Goal: Information Seeking & Learning: Learn about a topic

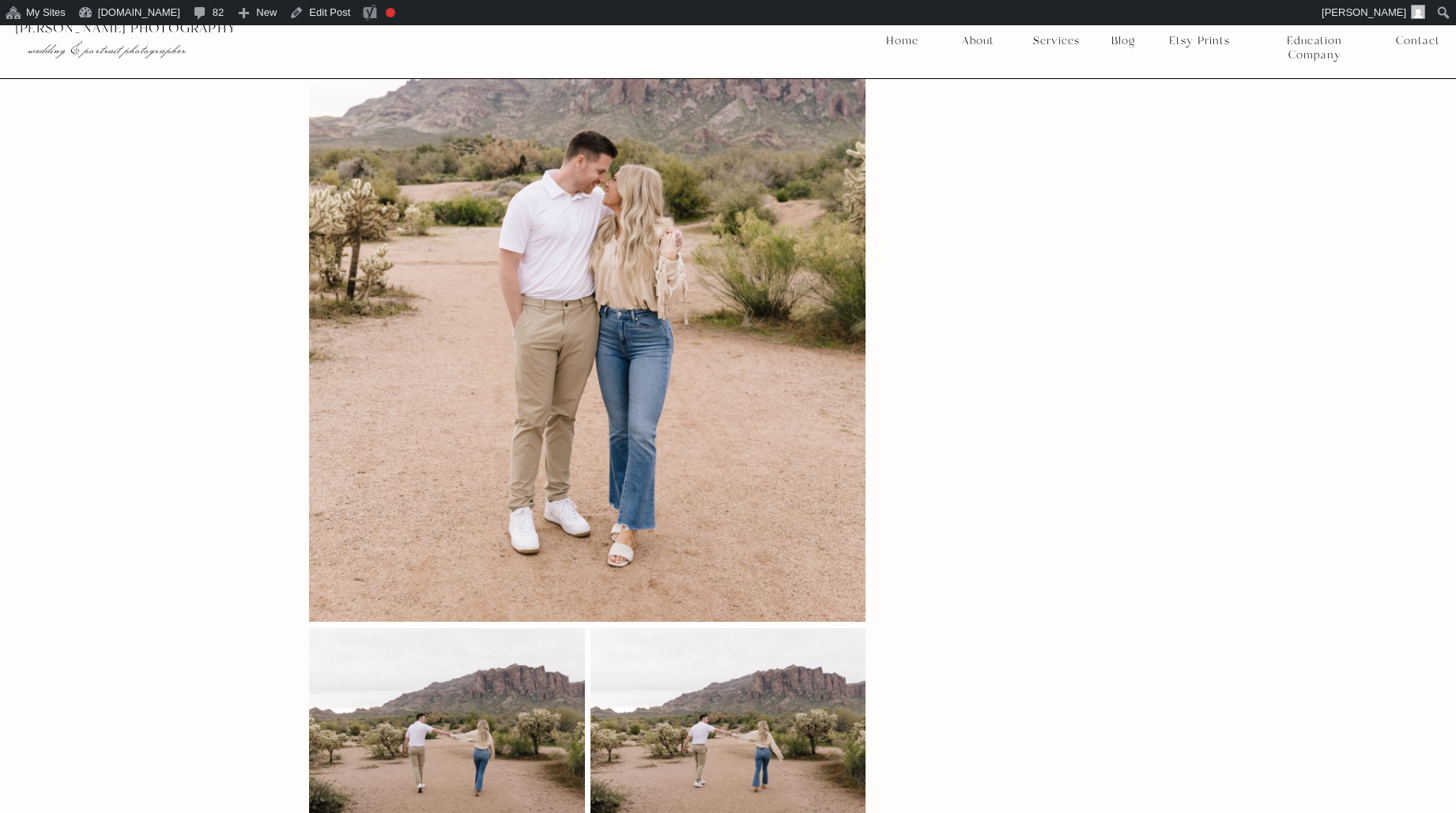
scroll to position [5502, 0]
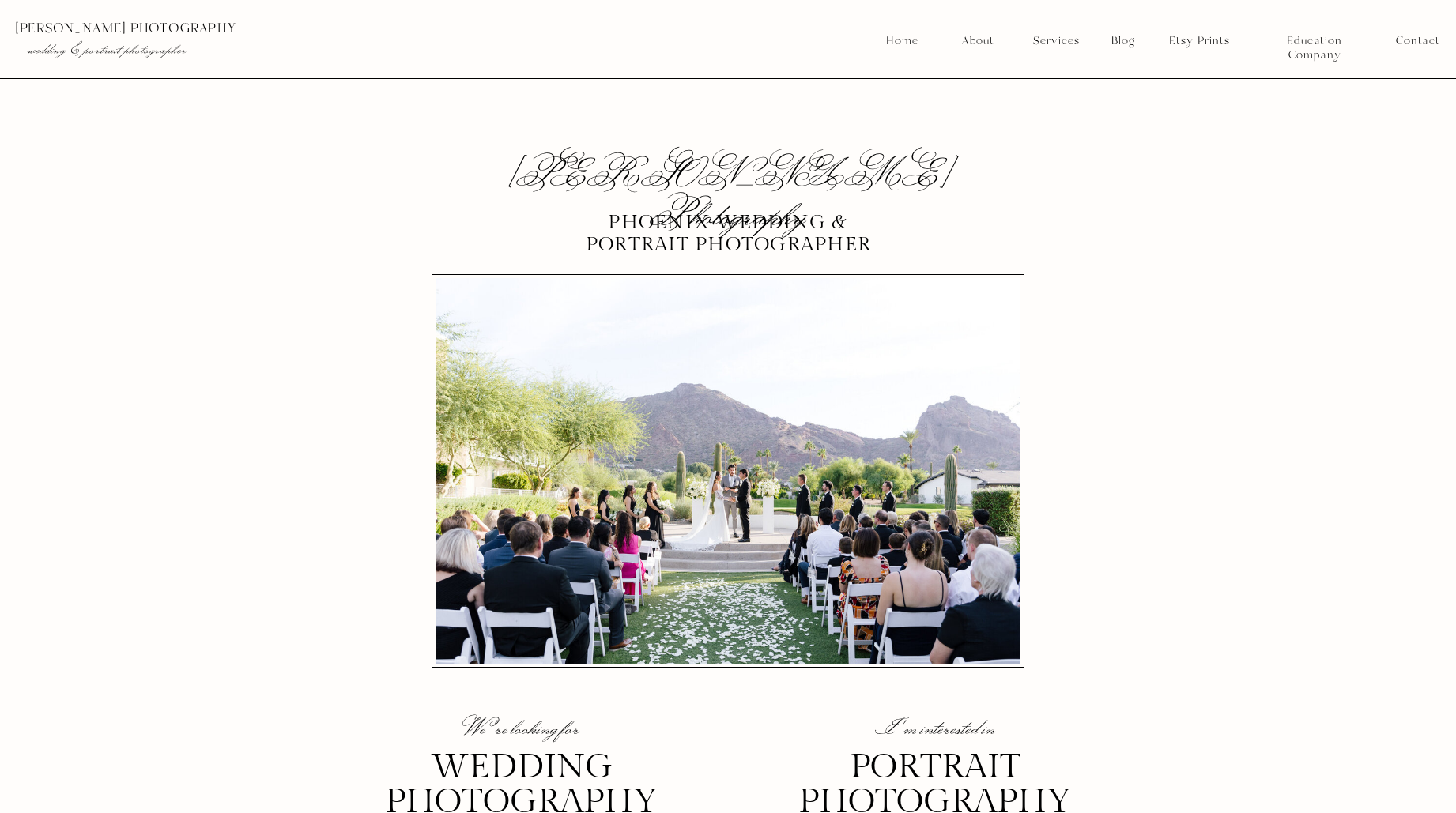
click at [1120, 45] on nav "Blog" at bounding box center [1123, 41] width 35 height 14
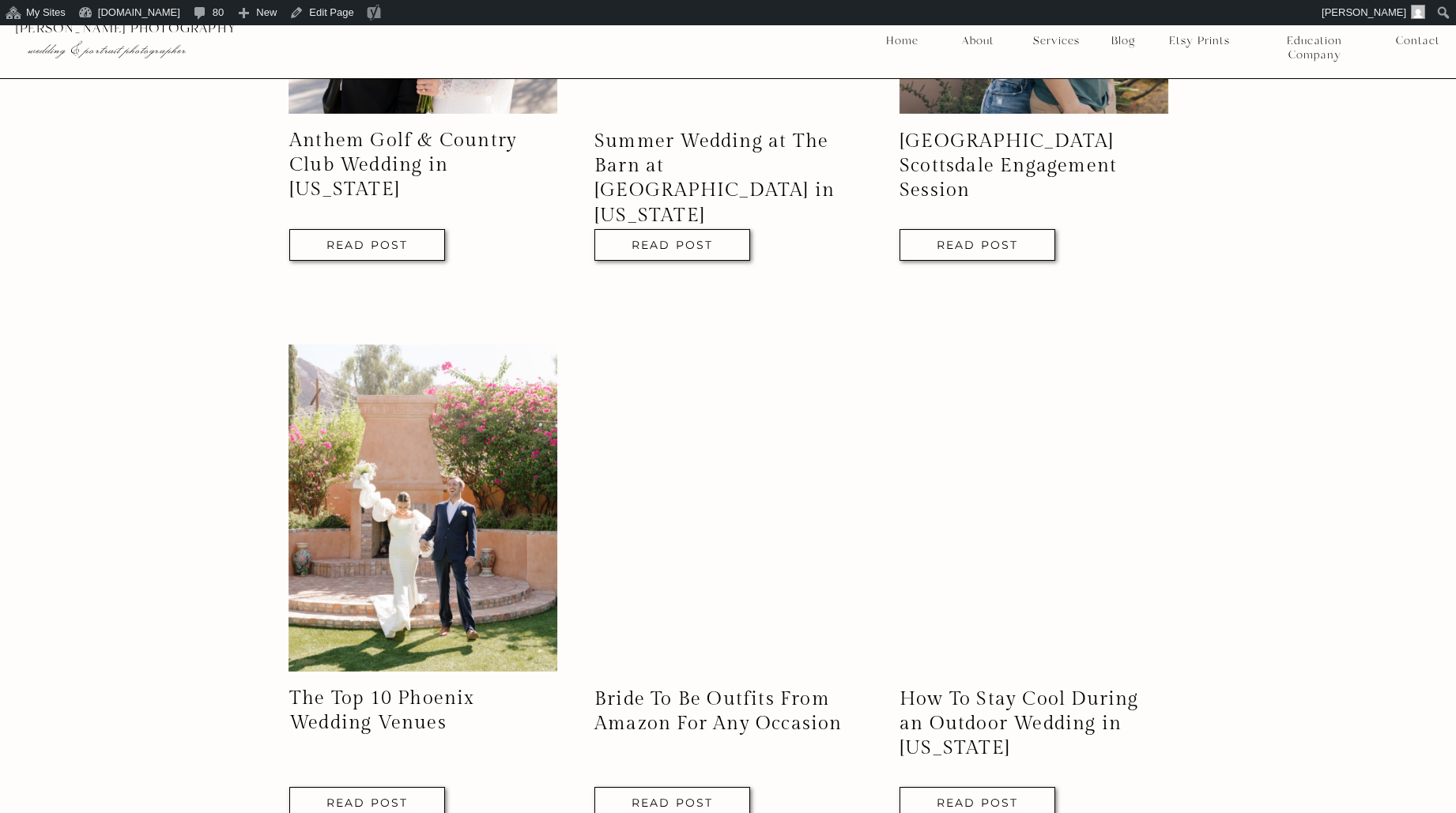
scroll to position [1482, 0]
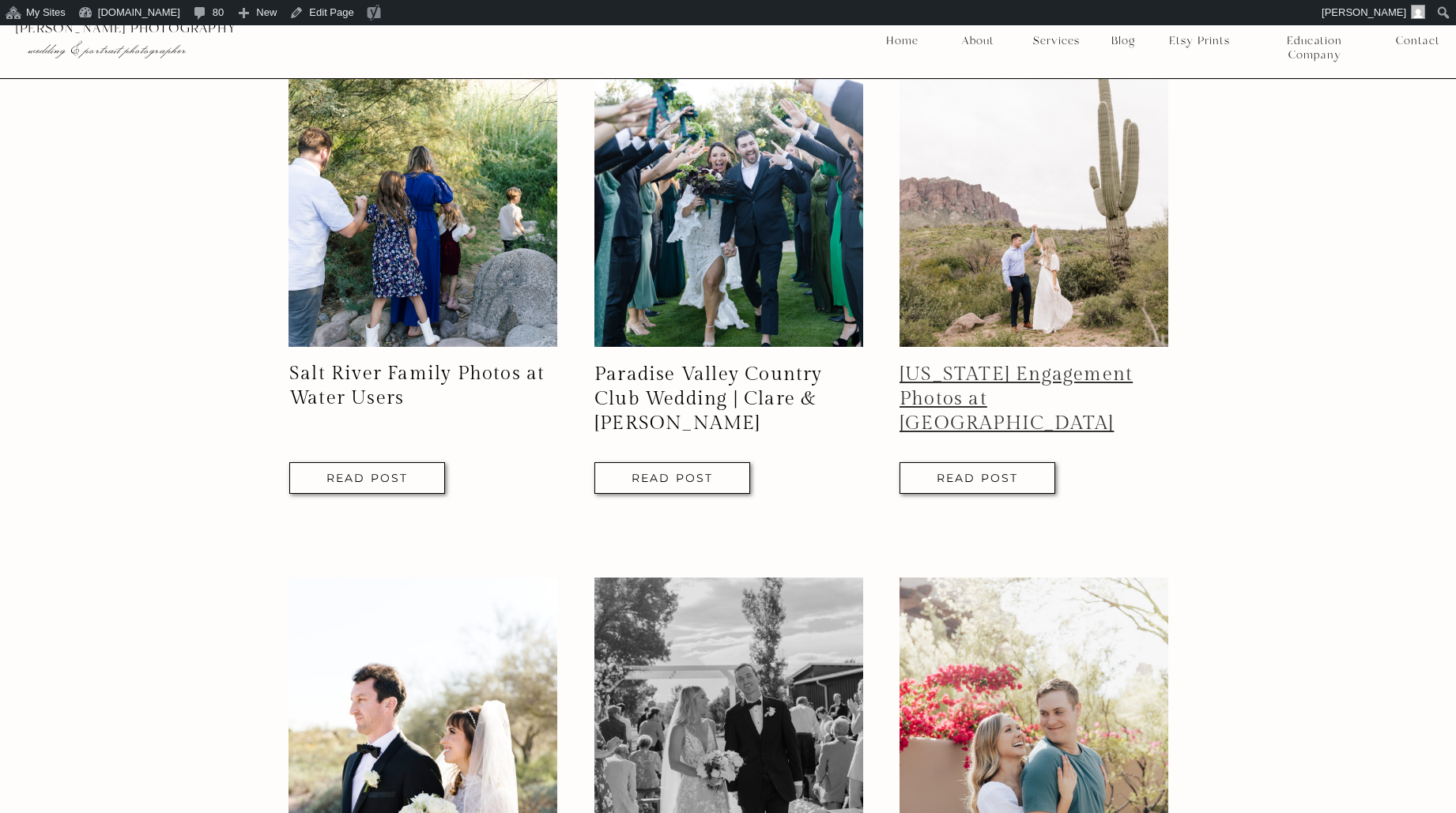
click at [1027, 389] on link "Arizona Engagement Photos at Lost Dutchman State Park" at bounding box center [1016, 399] width 233 height 71
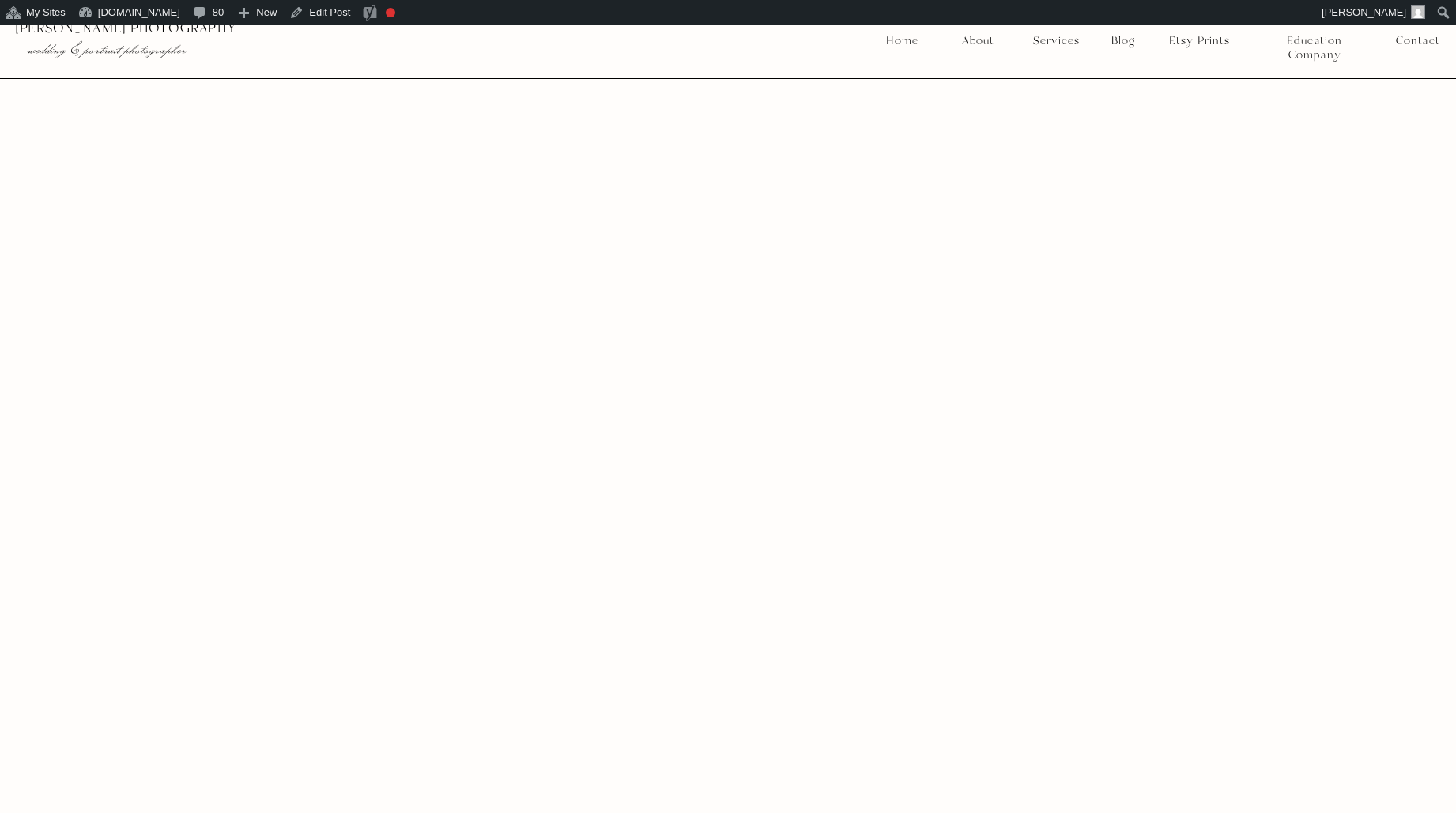
scroll to position [25943, 0]
click at [1057, 41] on nav "Services" at bounding box center [1056, 41] width 59 height 14
click at [1051, 127] on nav "Portraits" at bounding box center [1057, 132] width 59 height 14
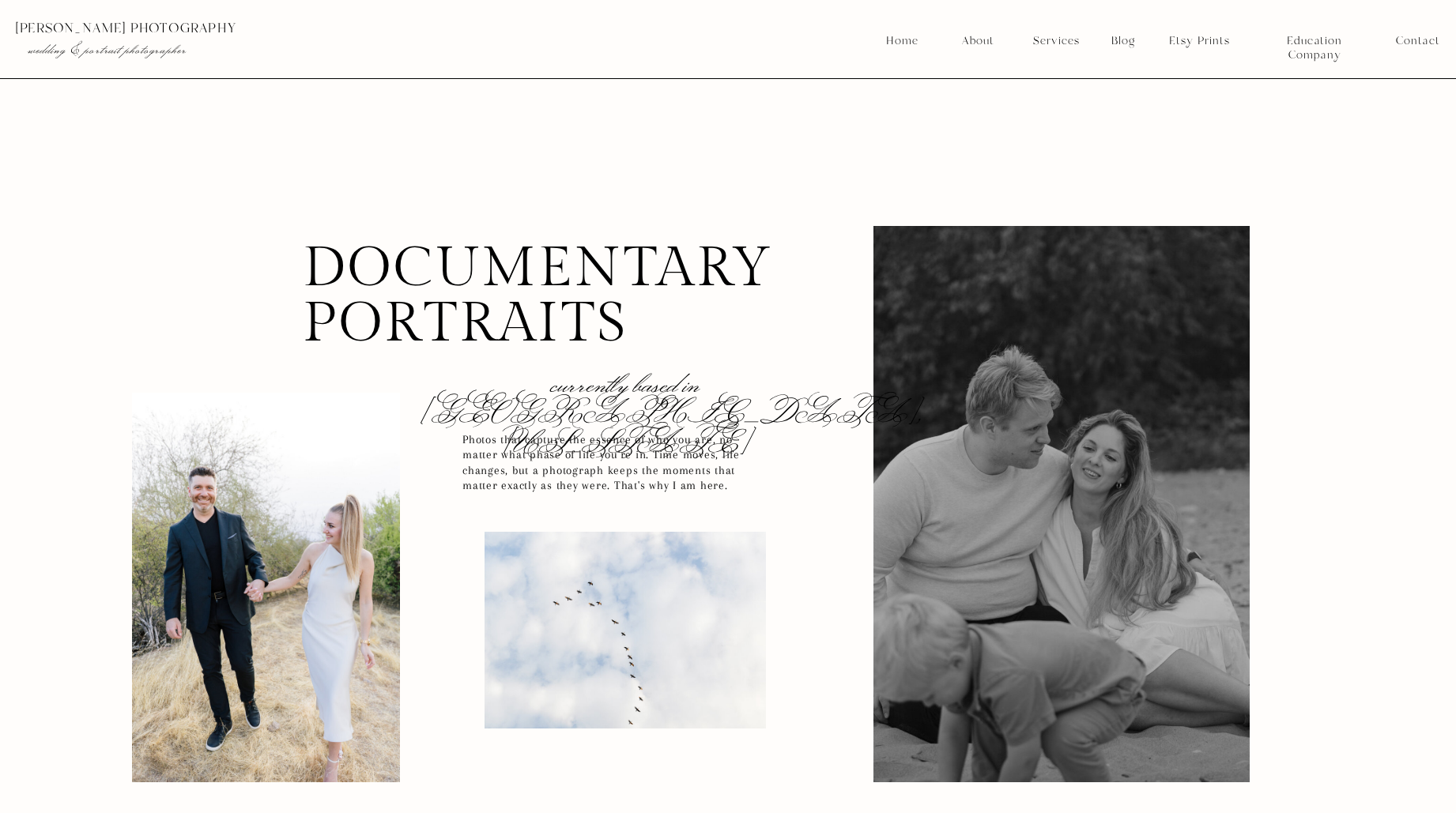
click at [1131, 40] on nav "Blog" at bounding box center [1123, 41] width 35 height 14
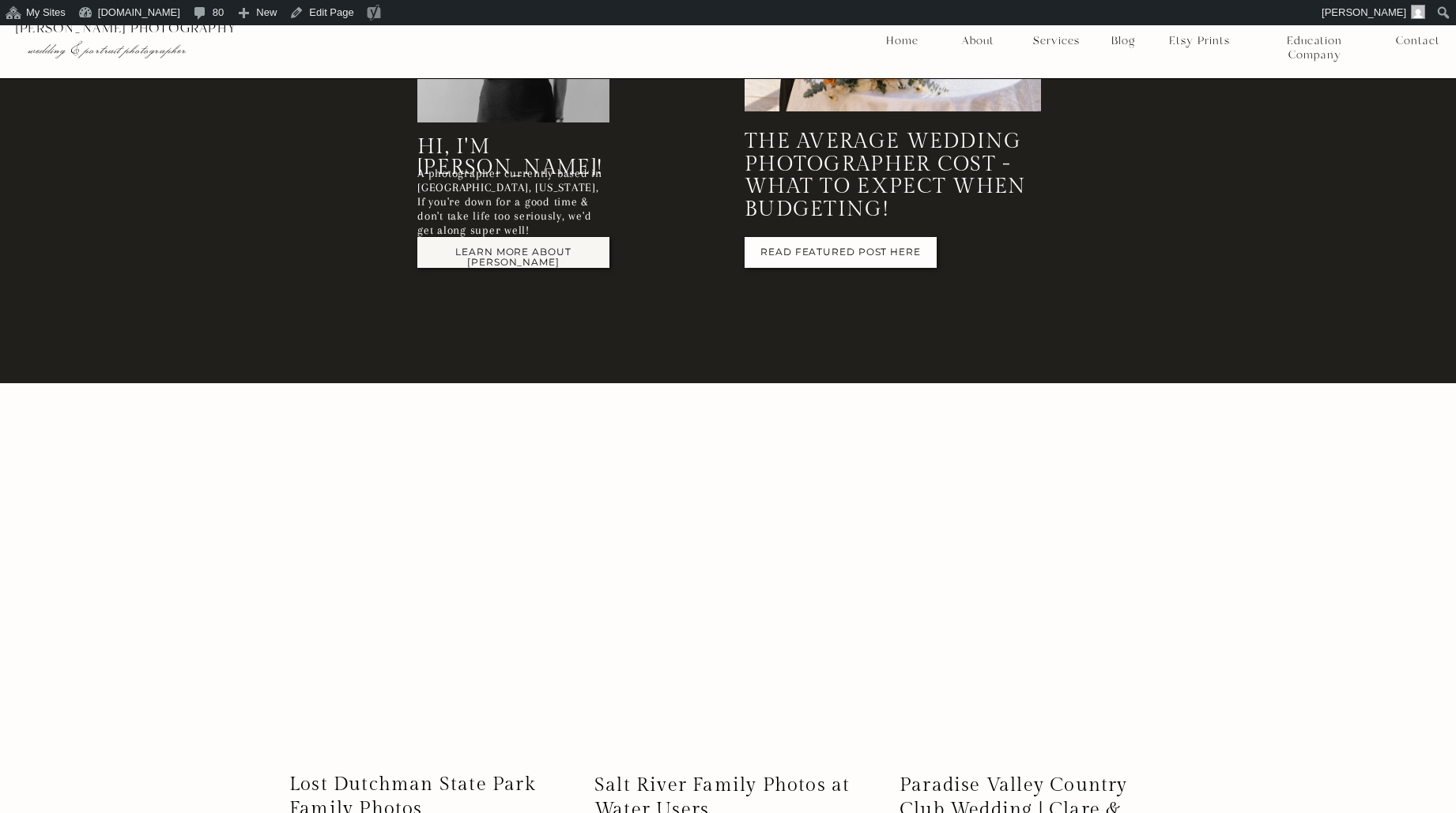
scroll to position [1243, 0]
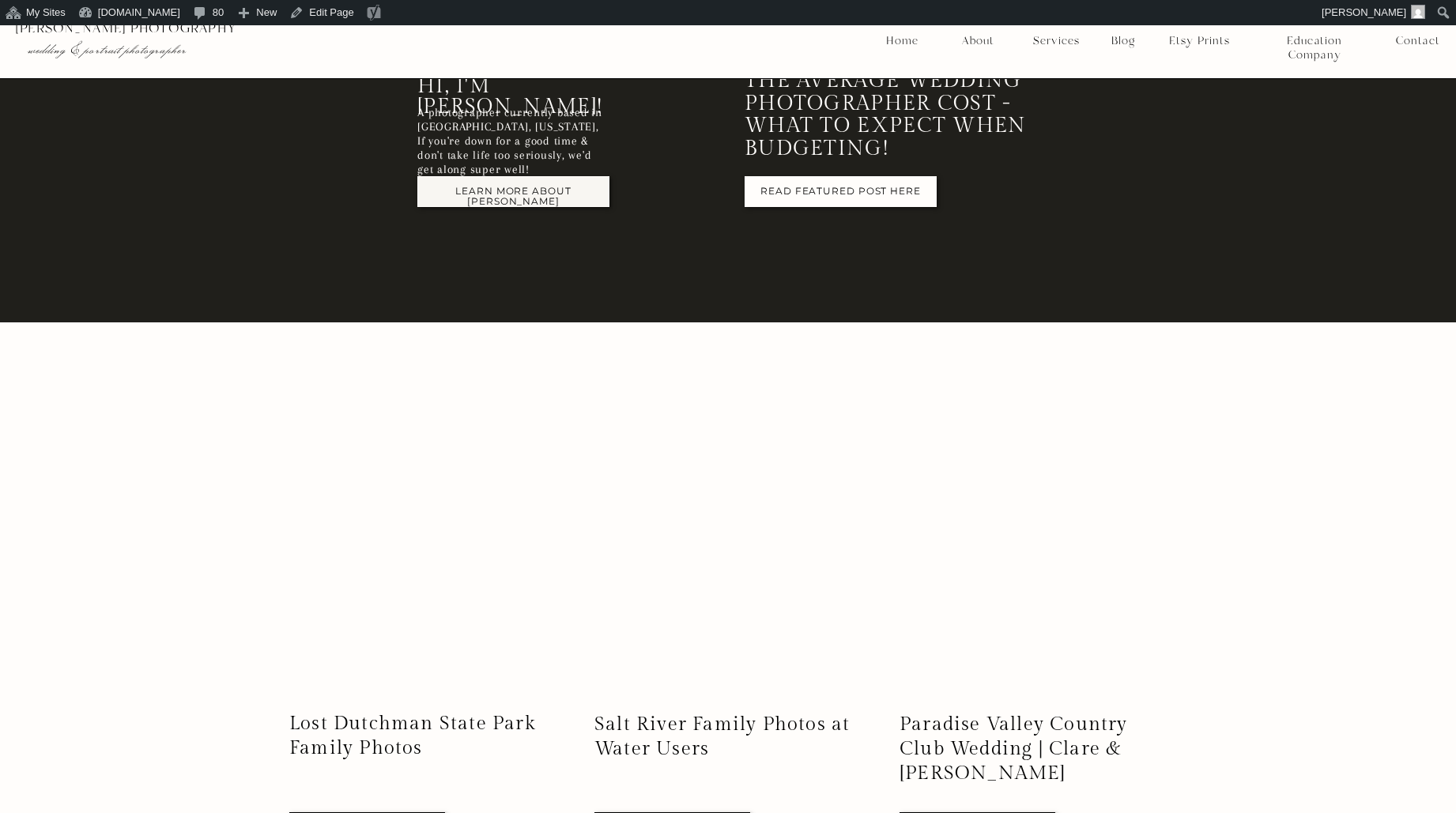
scroll to position [1211, 0]
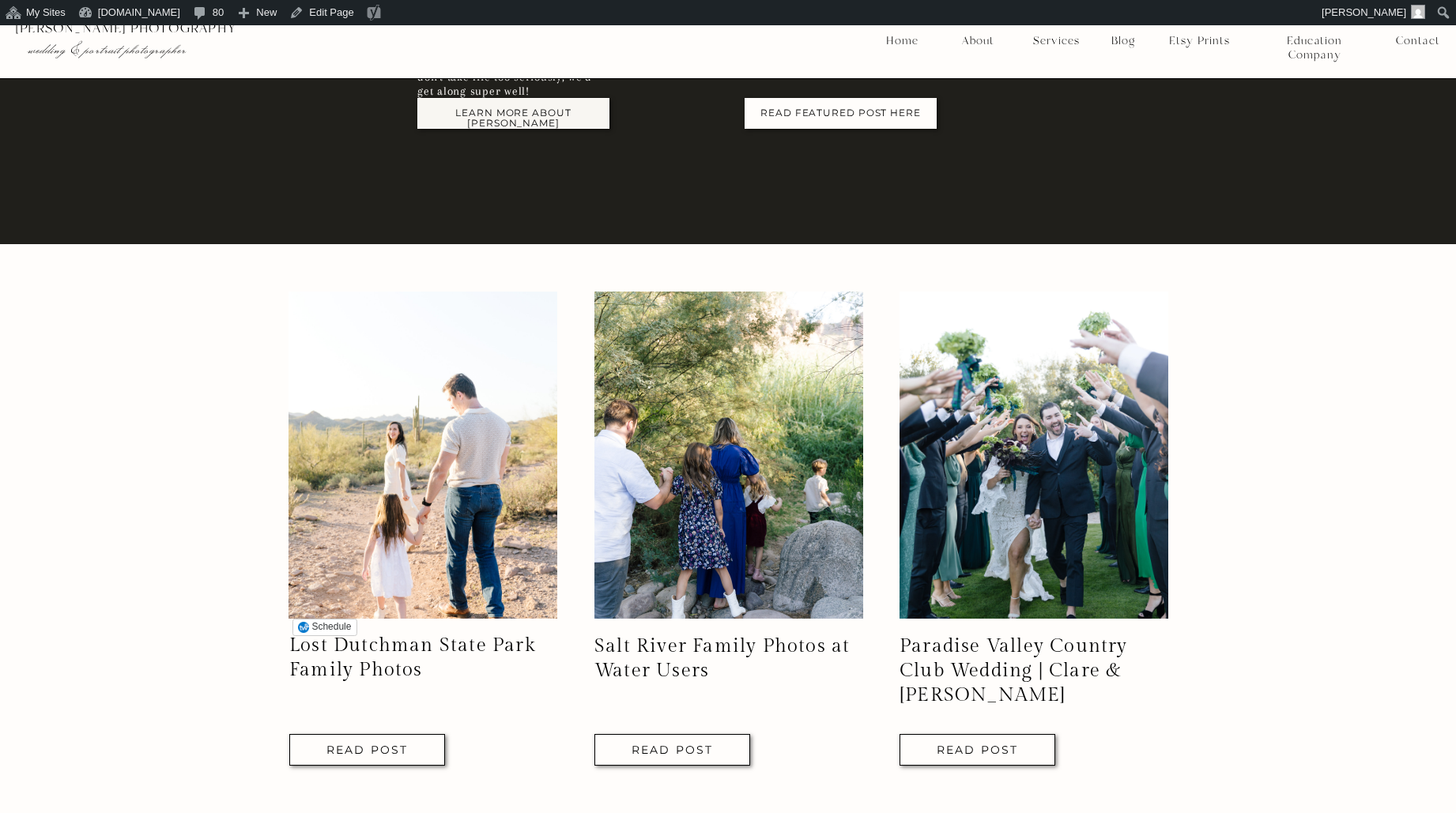
click at [394, 417] on img at bounding box center [422, 456] width 269 height 328
click at [384, 646] on link "Lost Dutchman State Park Family Photos" at bounding box center [412, 657] width 246 height 46
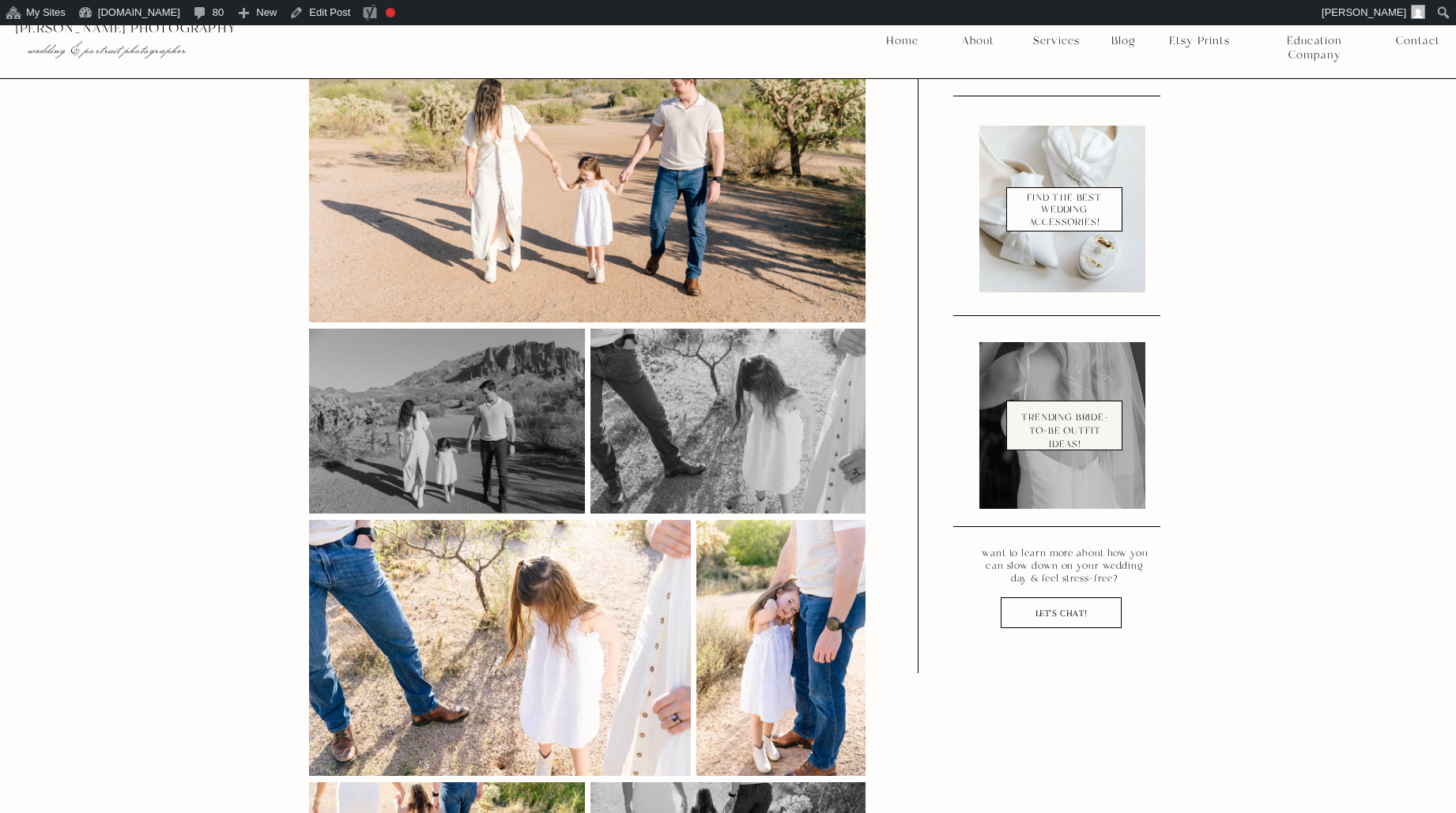
scroll to position [1438, 0]
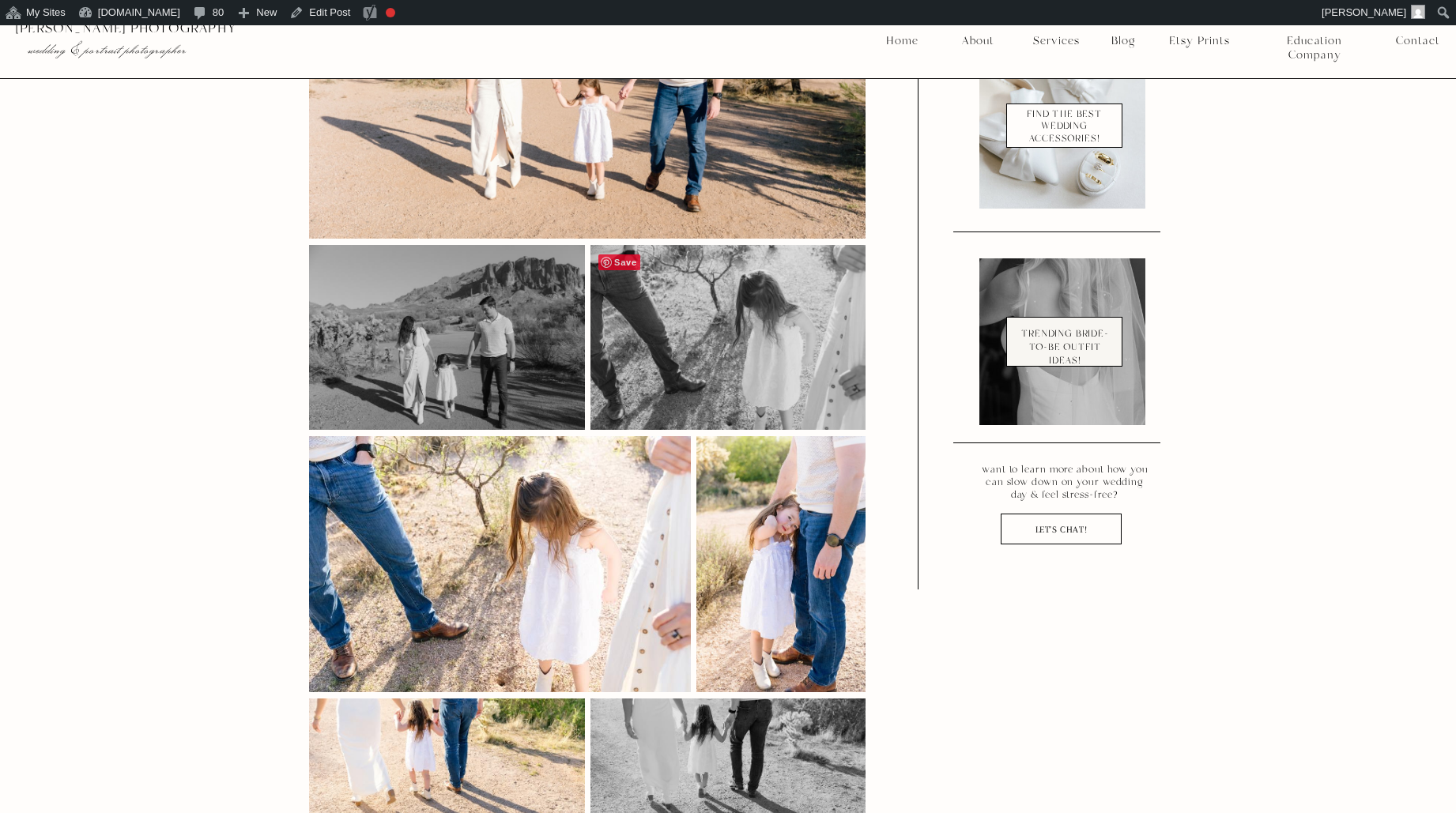
click at [624, 255] on span "Save" at bounding box center [619, 263] width 42 height 16
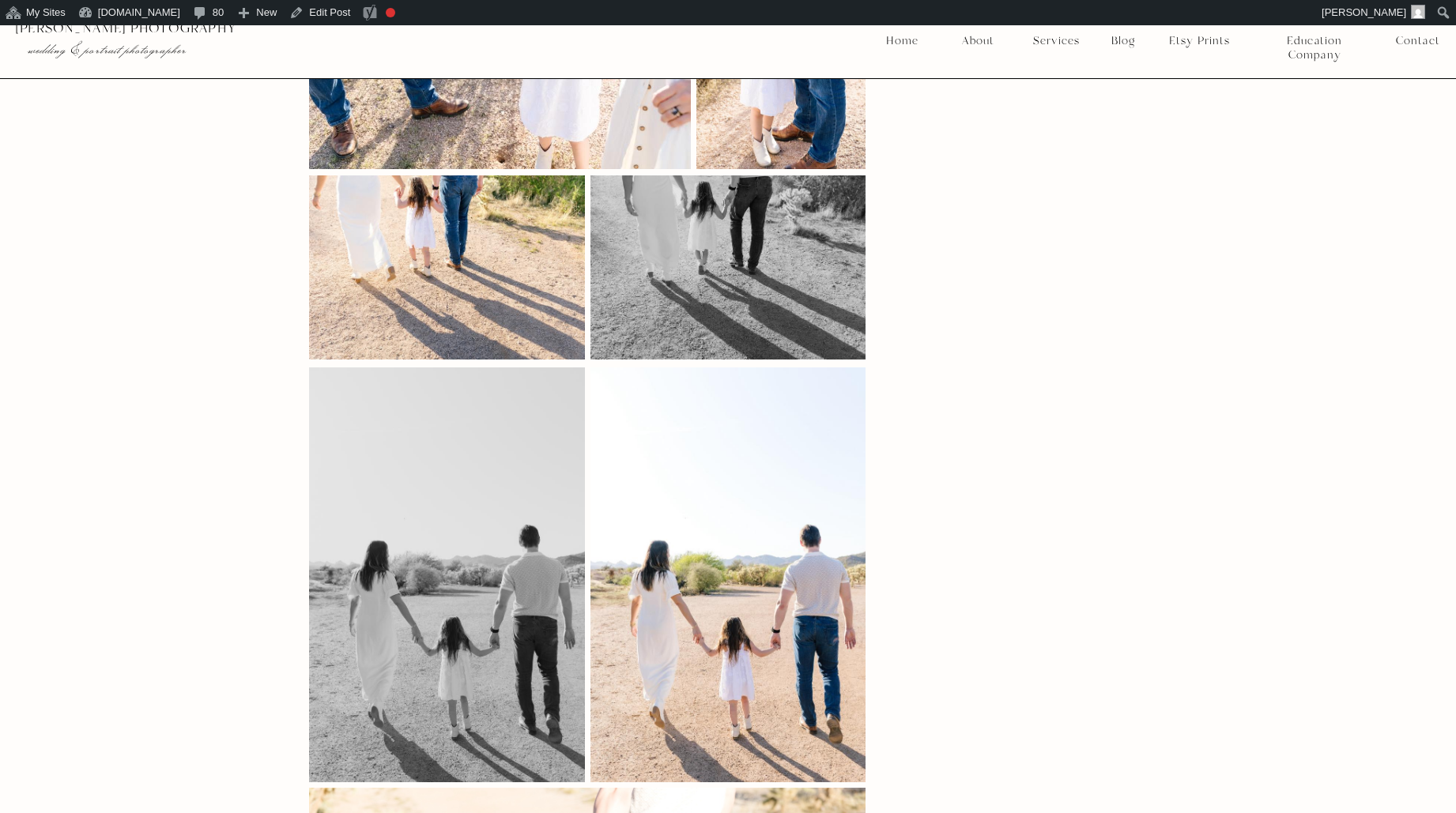
scroll to position [1962, 0]
click at [619, 376] on span "Save" at bounding box center [619, 384] width 42 height 16
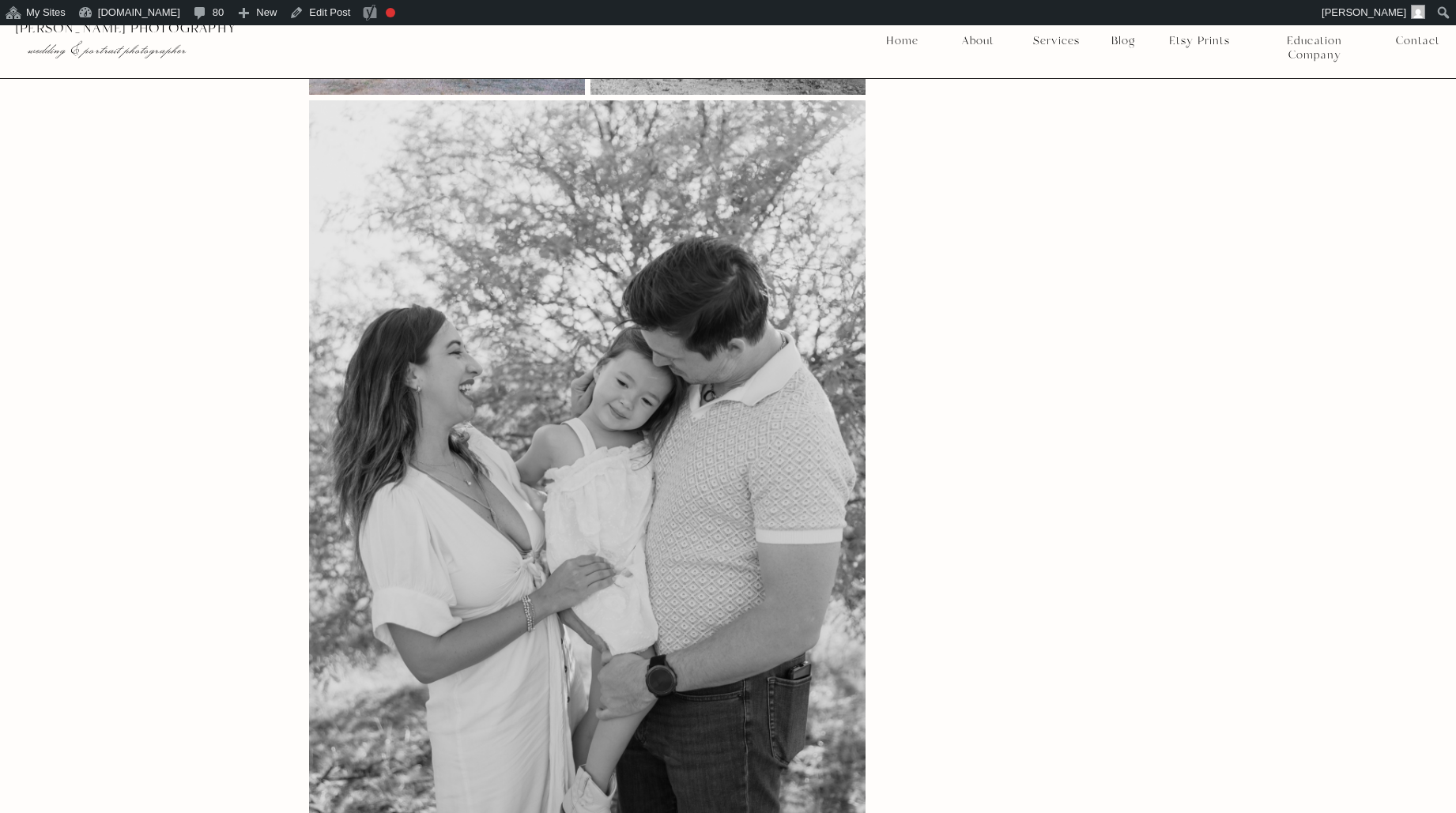
scroll to position [3989, 0]
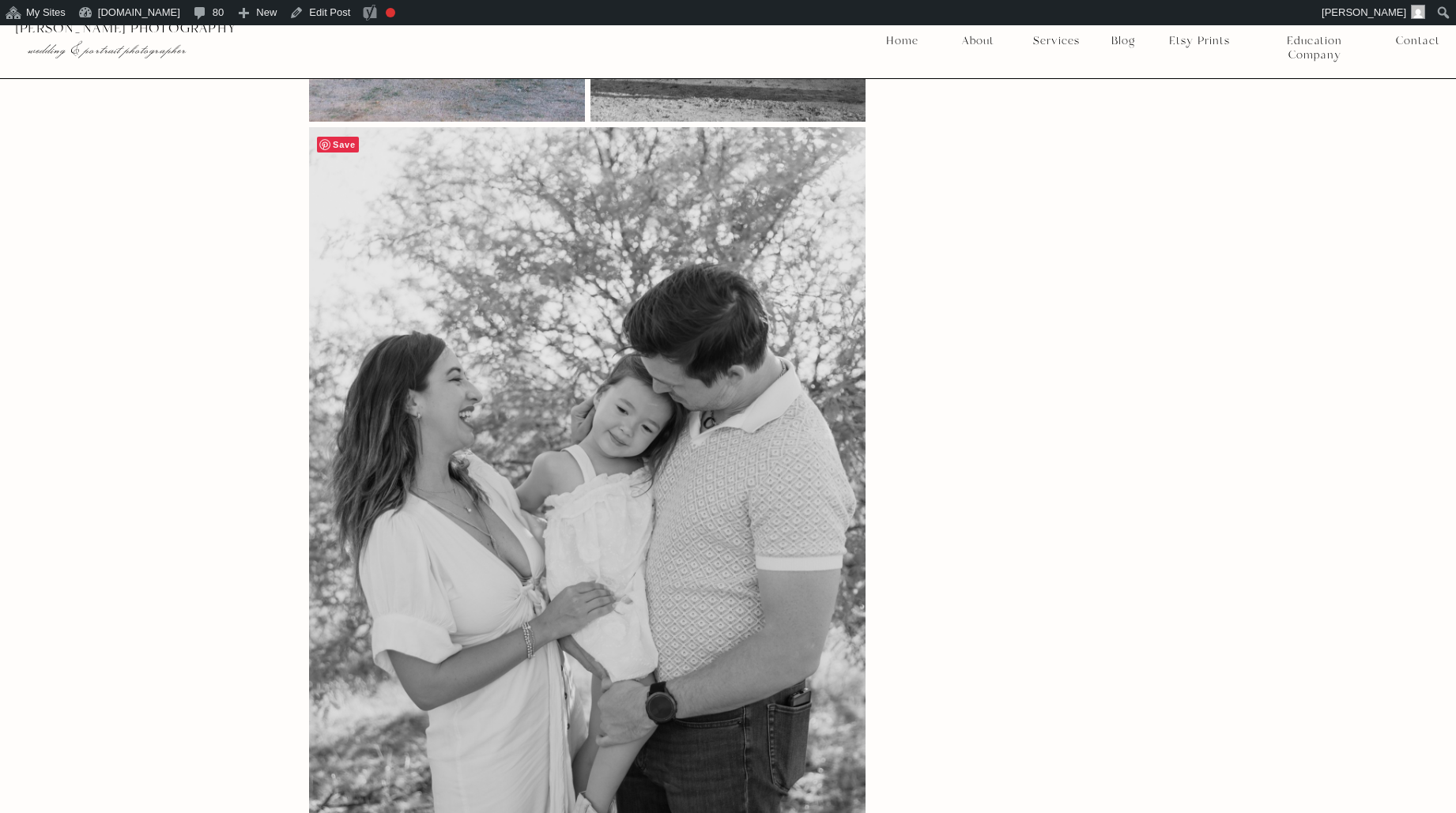
click at [349, 137] on span "Save" at bounding box center [338, 145] width 42 height 16
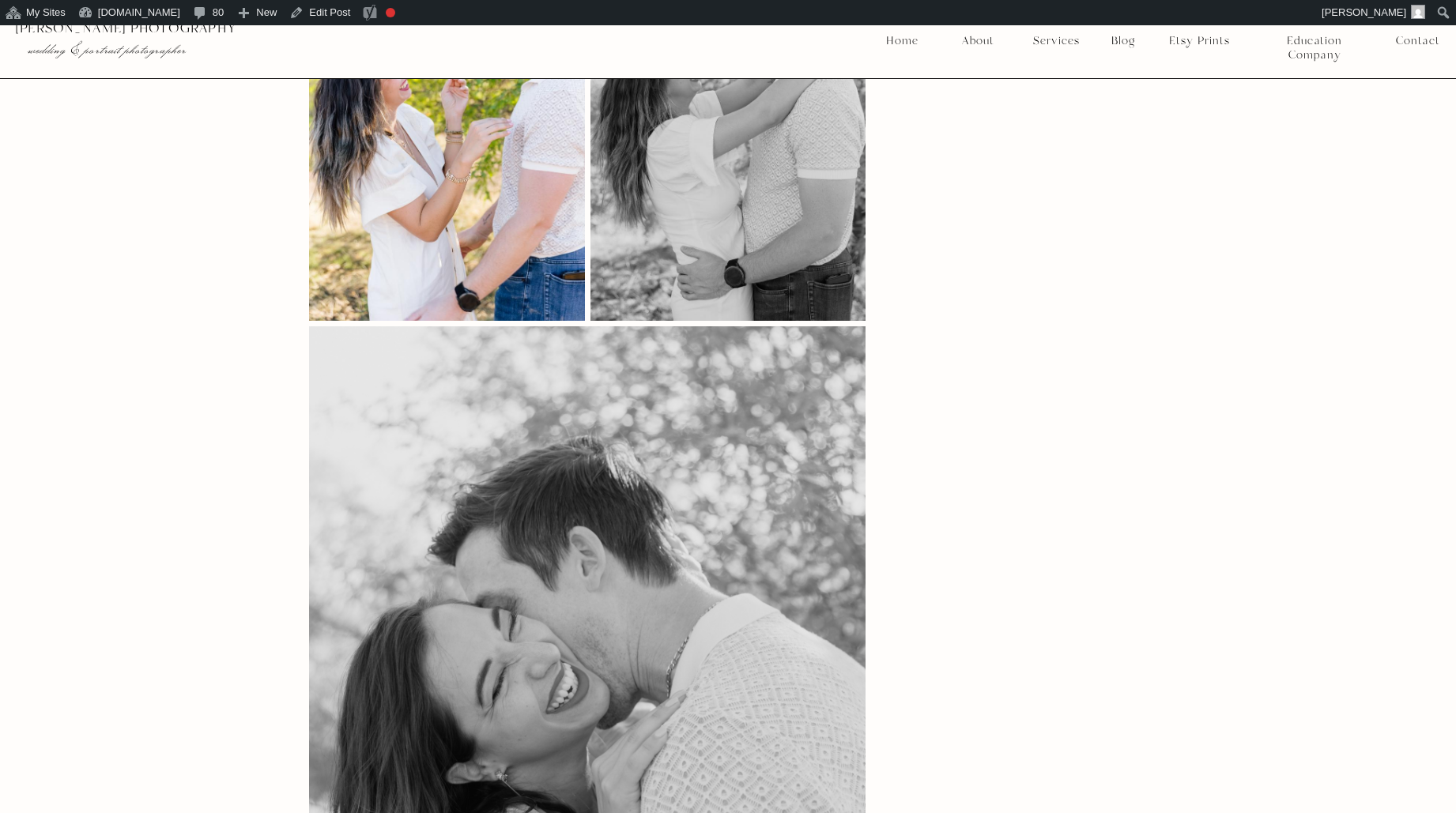
scroll to position [5216, 0]
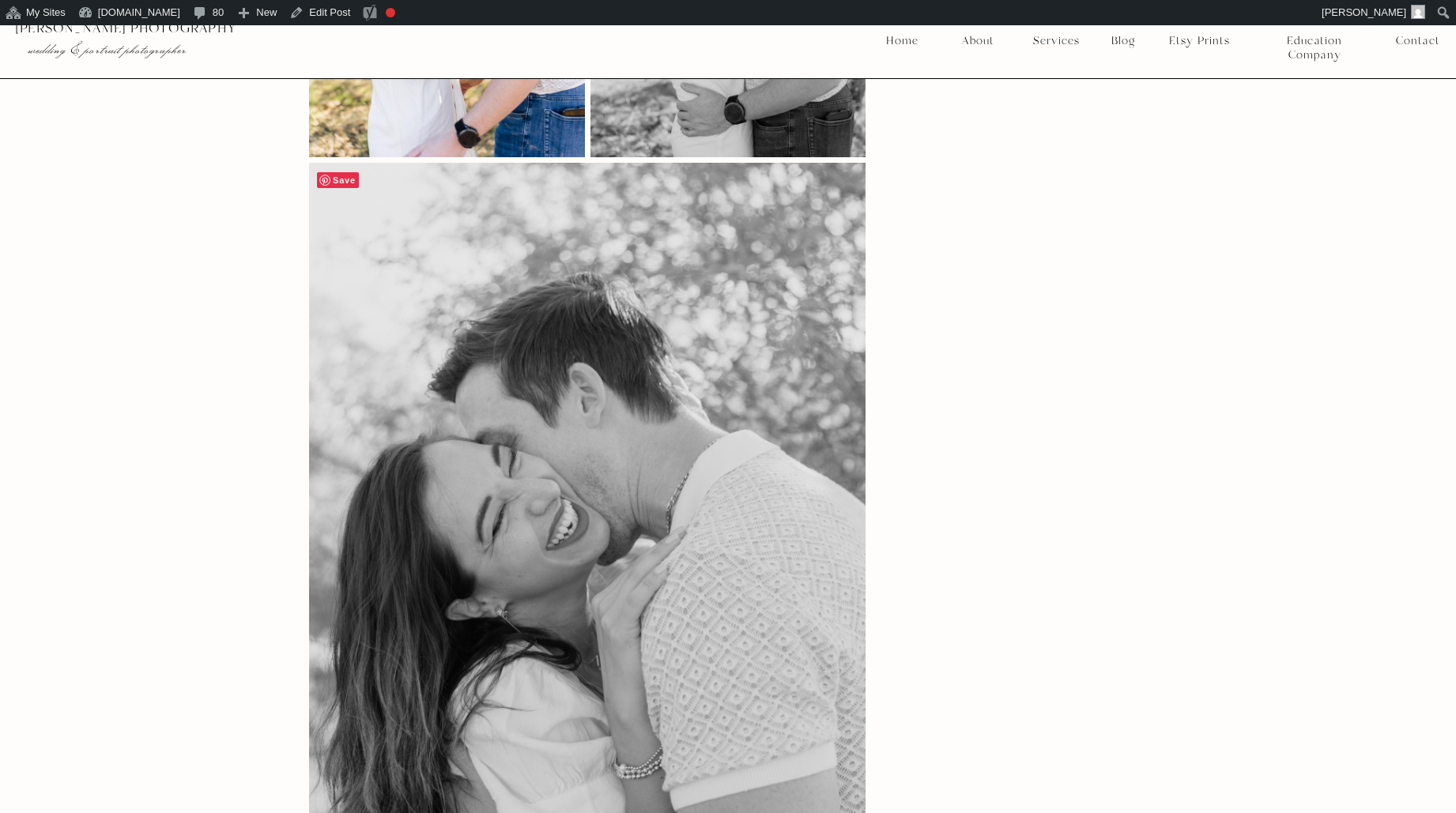
click at [352, 173] on span "Save" at bounding box center [338, 180] width 42 height 16
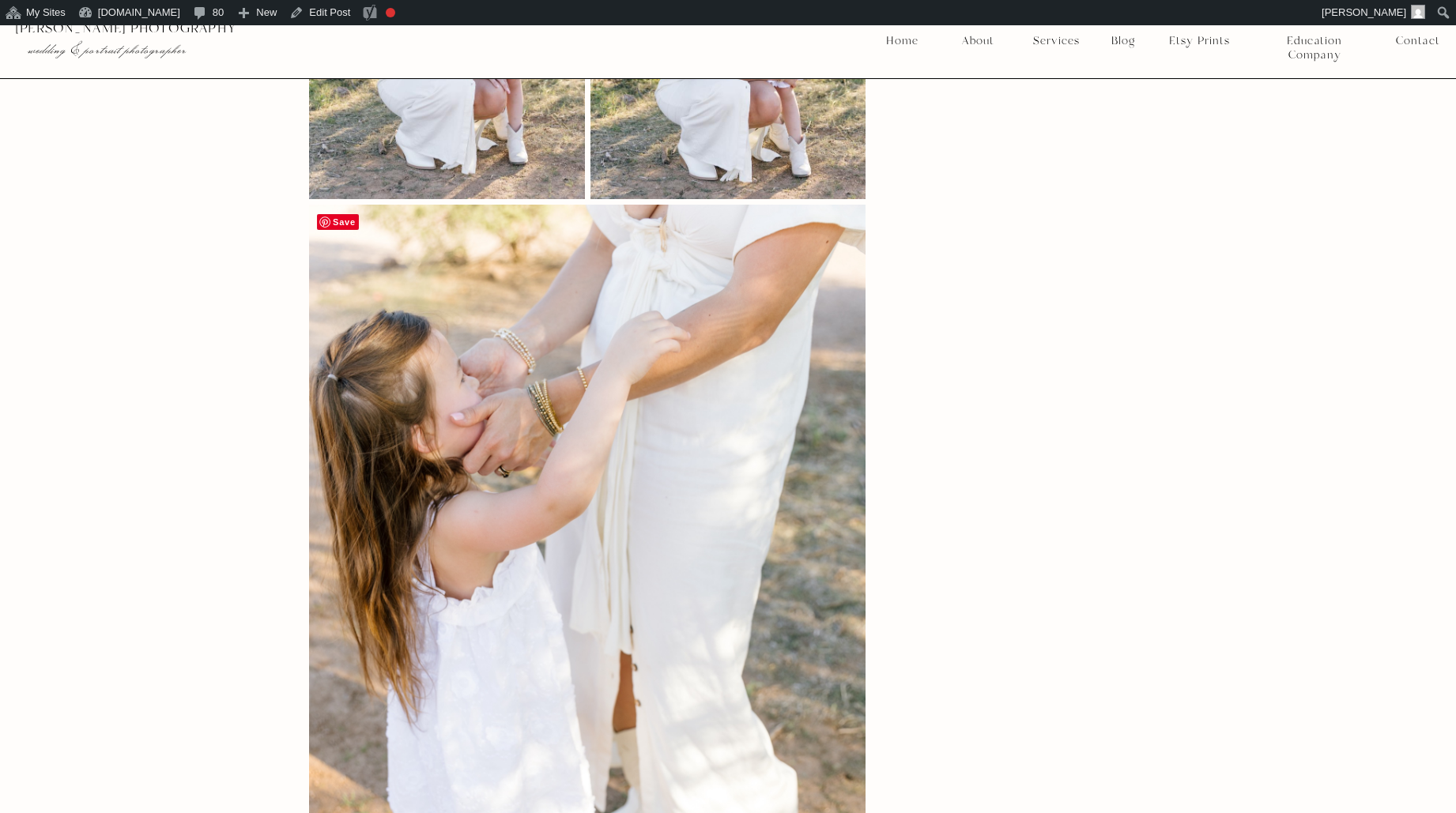
scroll to position [5983, 0]
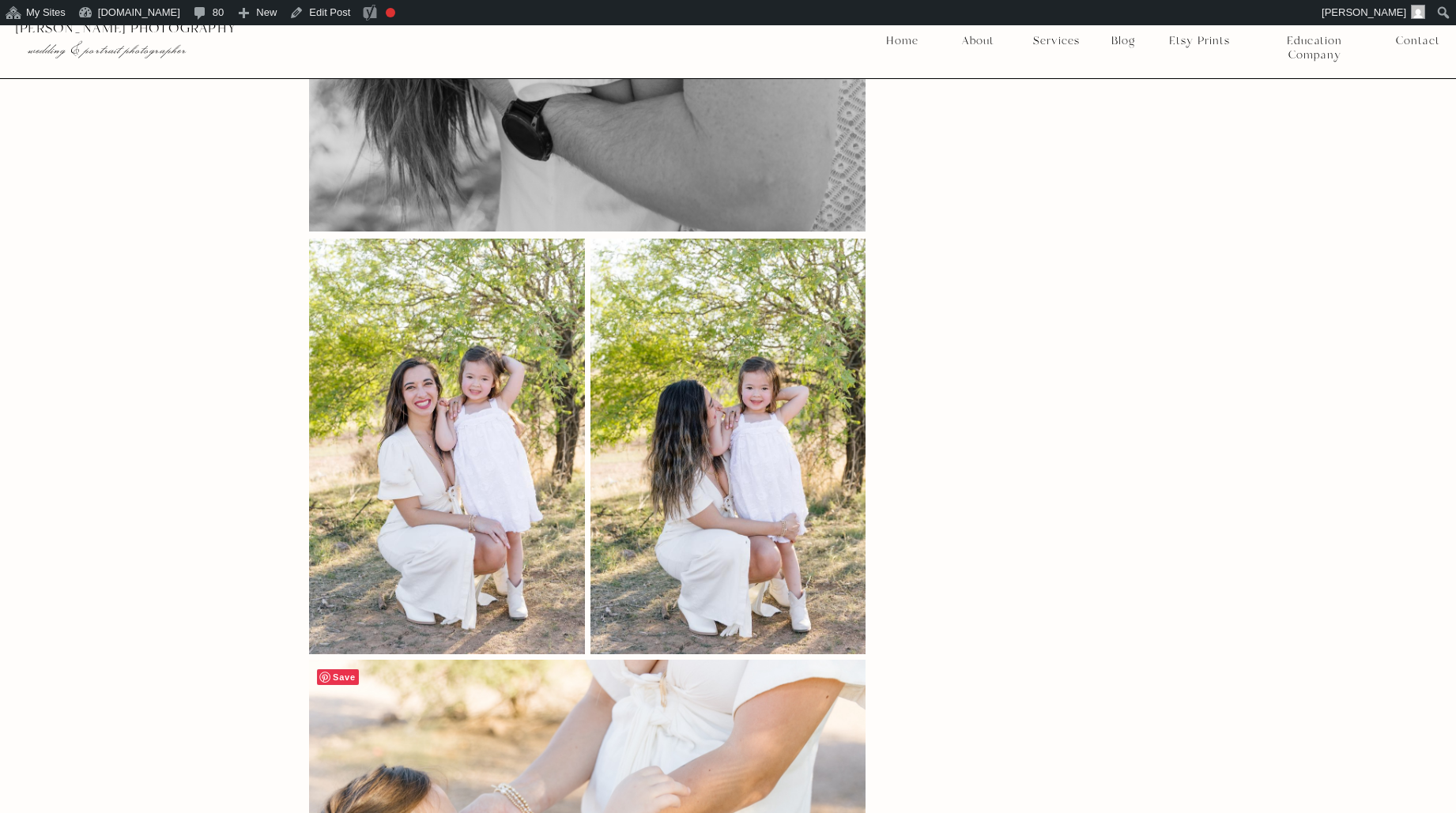
click at [332, 668] on link "Save" at bounding box center [338, 676] width 42 height 18
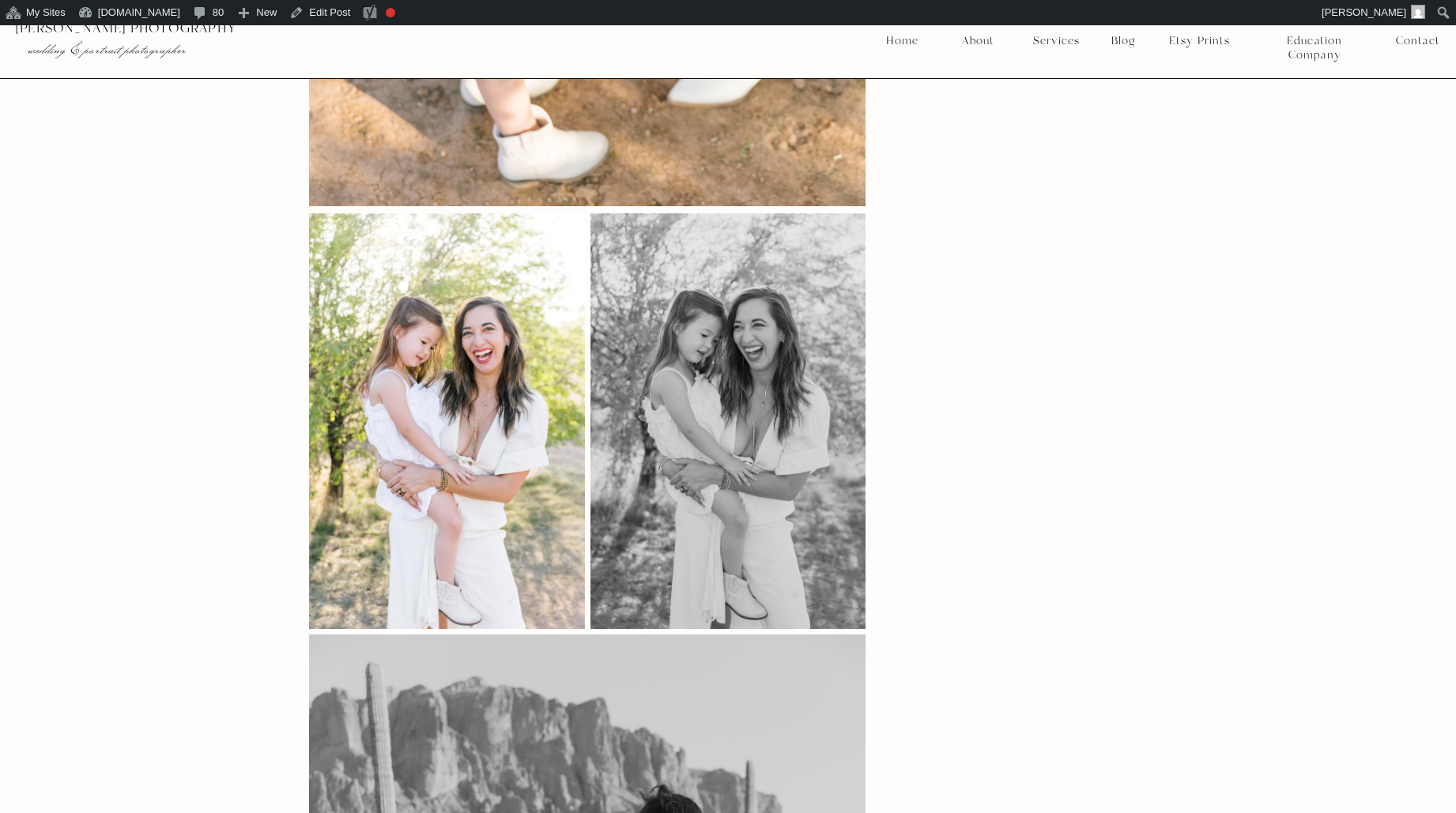
scroll to position [7271, 0]
drag, startPoint x: 1082, startPoint y: 414, endPoint x: 882, endPoint y: 393, distance: 201.1
click at [346, 223] on span "Save" at bounding box center [338, 230] width 42 height 16
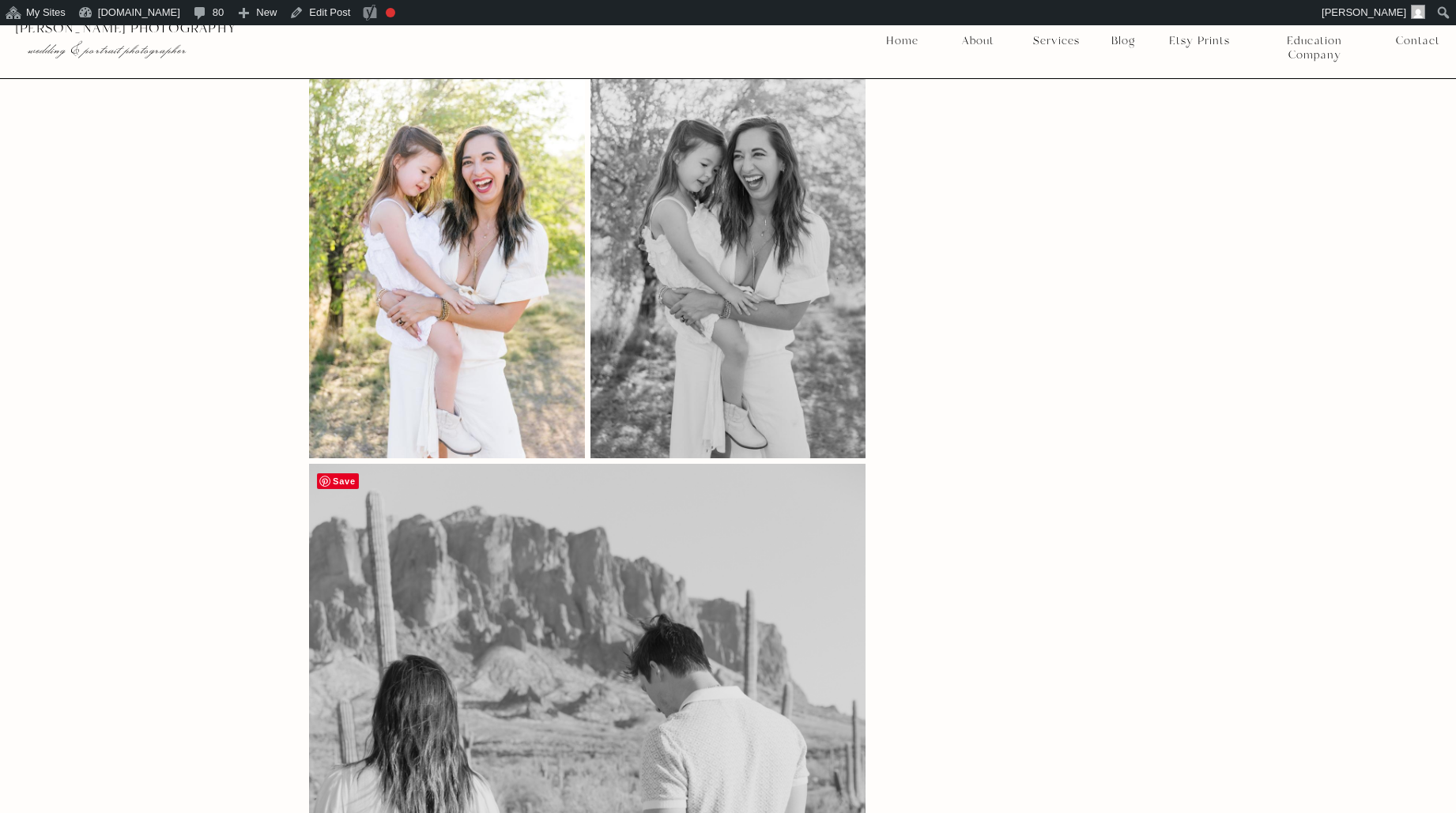
scroll to position [7416, 0]
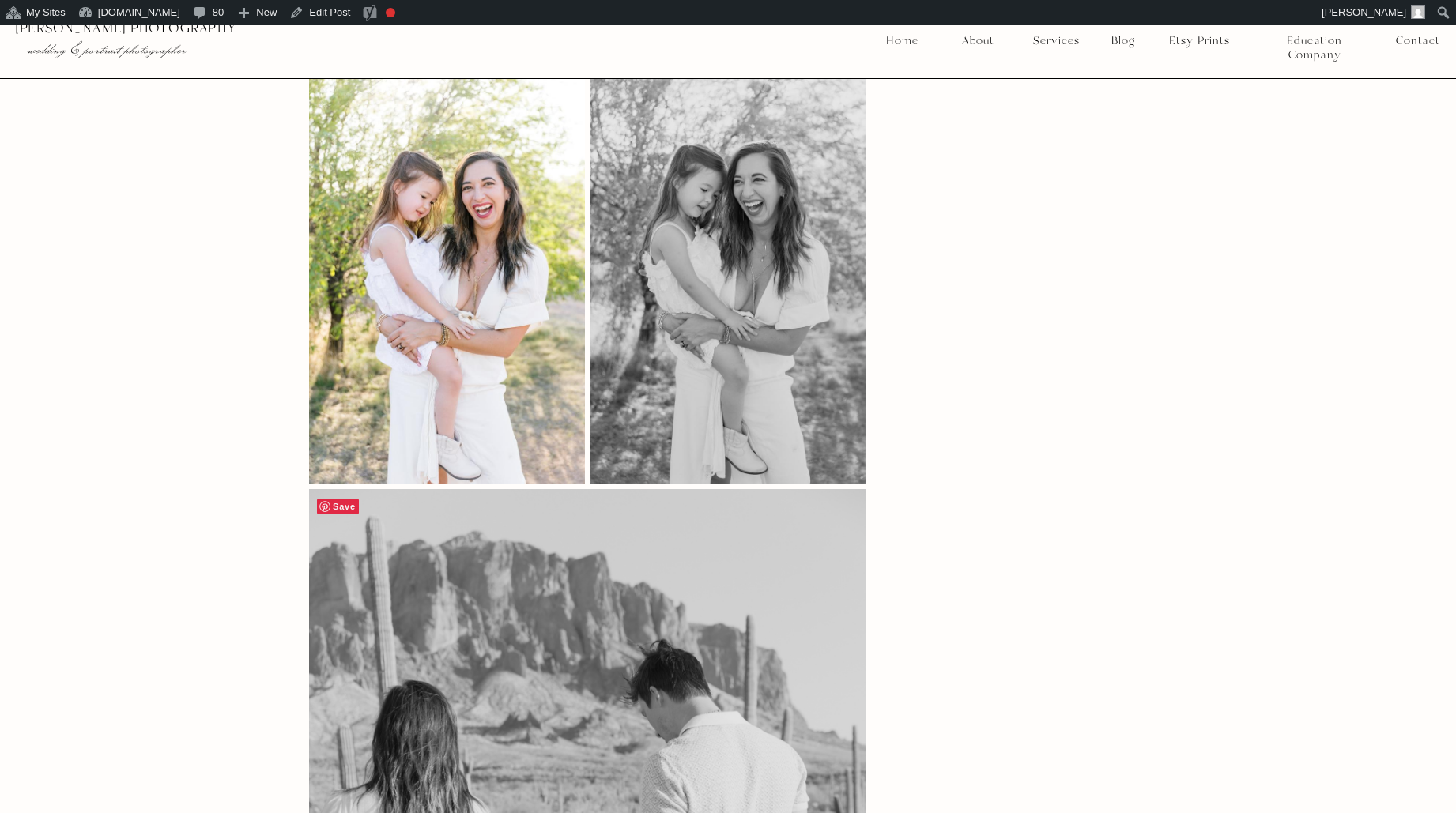
click at [343, 498] on span "Save" at bounding box center [338, 506] width 42 height 16
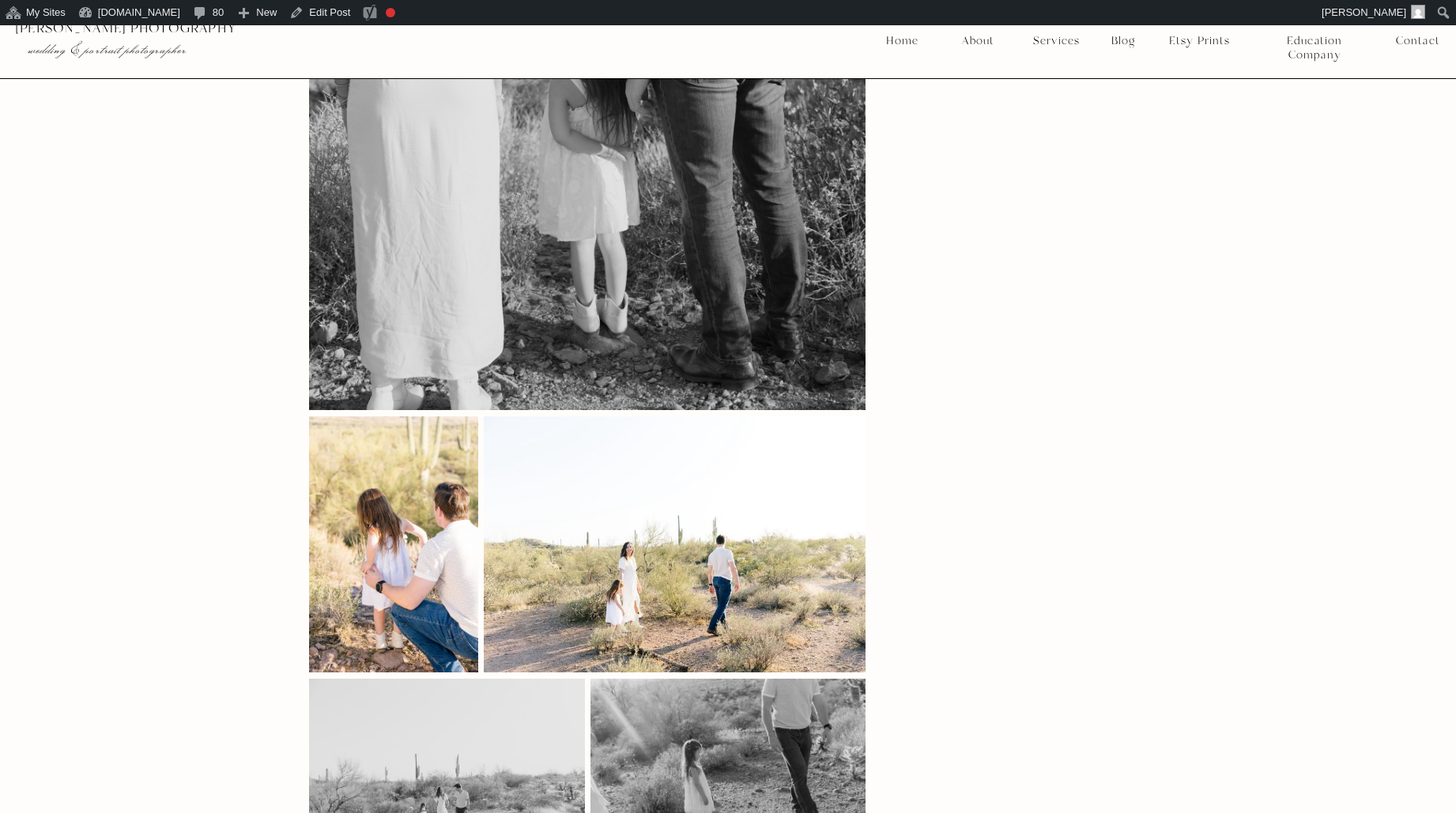
scroll to position [8512, 0]
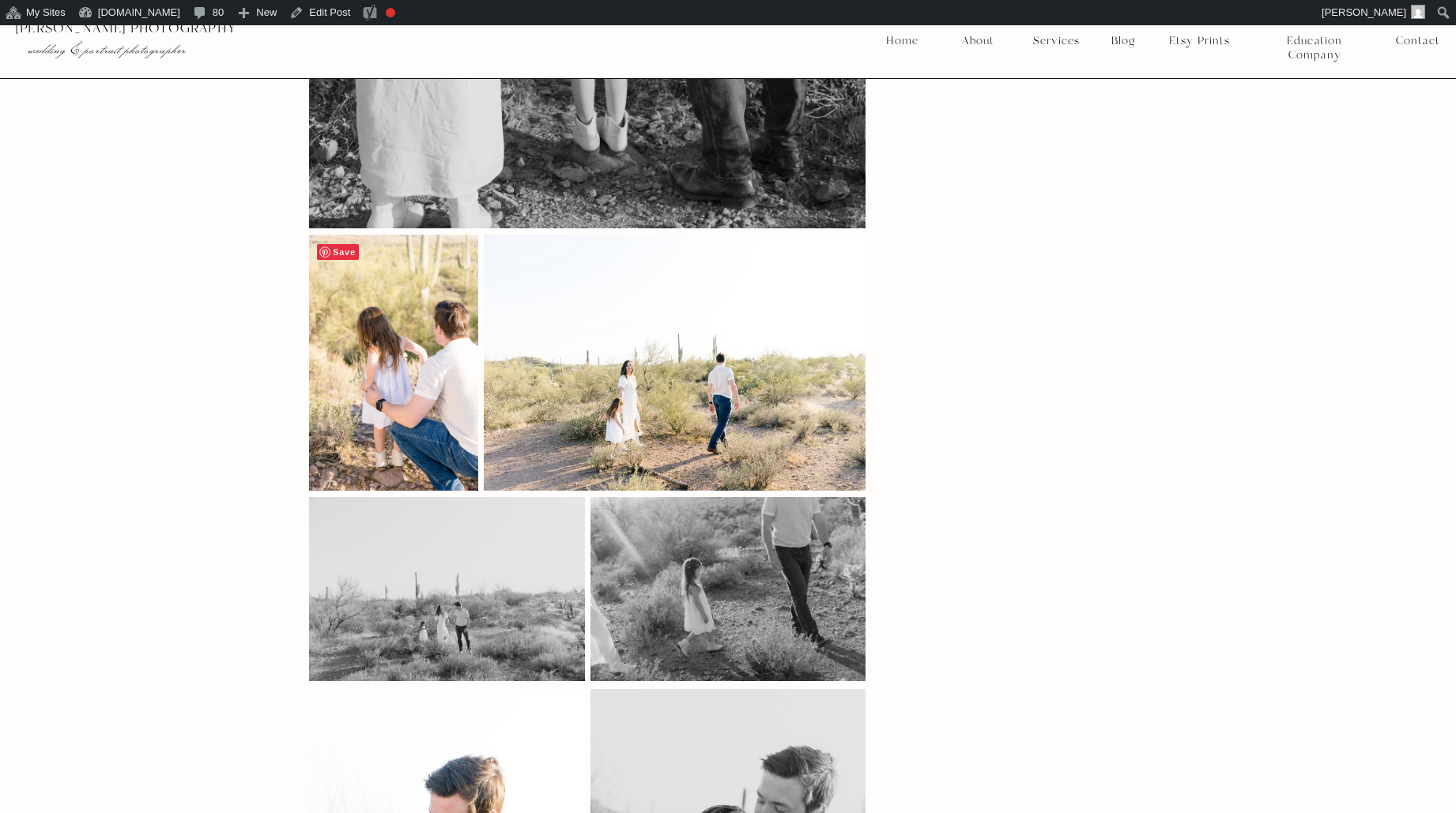
click at [343, 244] on span "Save" at bounding box center [338, 252] width 42 height 16
click at [336, 506] on span "Save" at bounding box center [338, 514] width 42 height 16
click at [513, 244] on span "Save" at bounding box center [512, 252] width 42 height 16
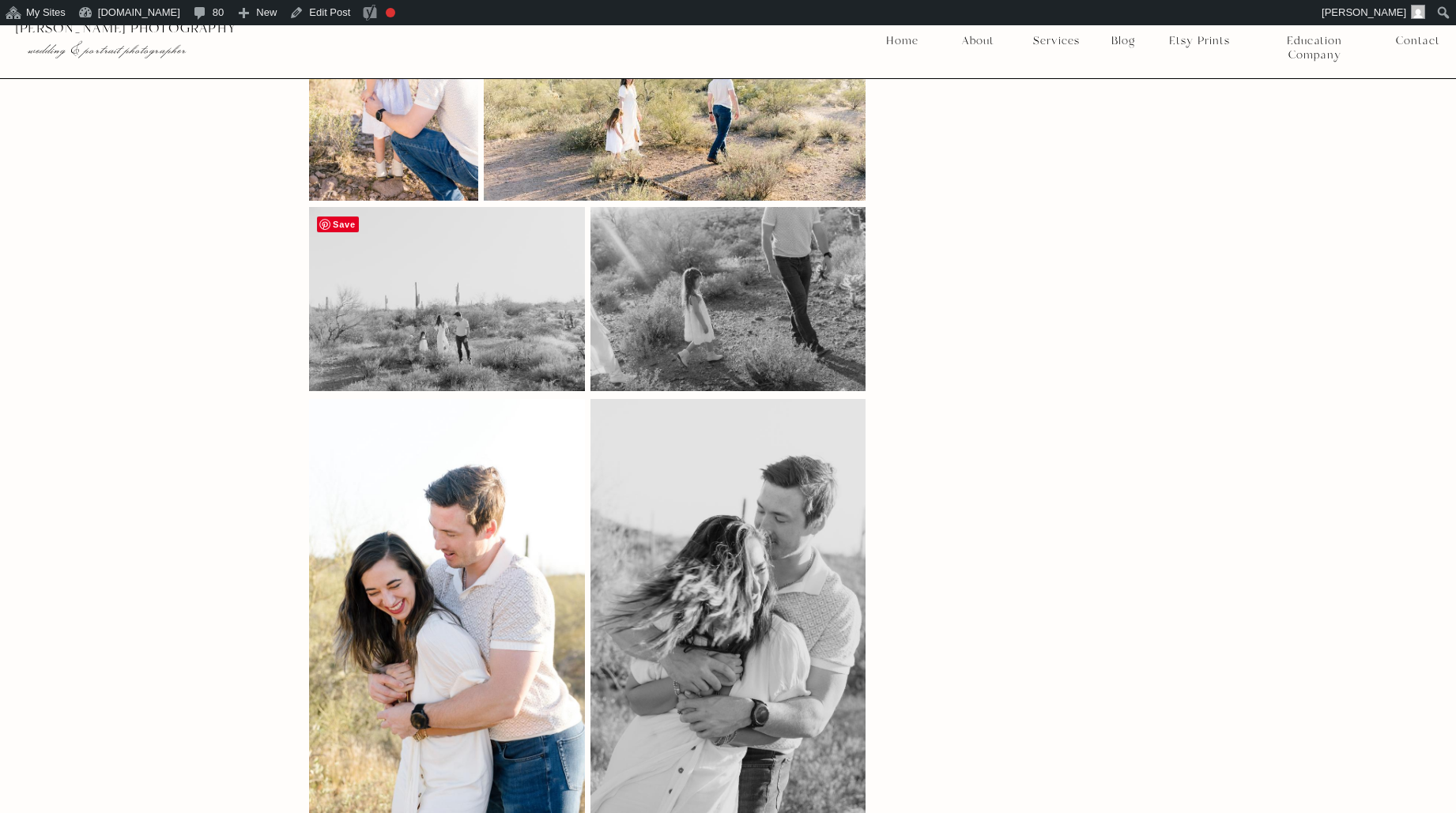
scroll to position [8723, 0]
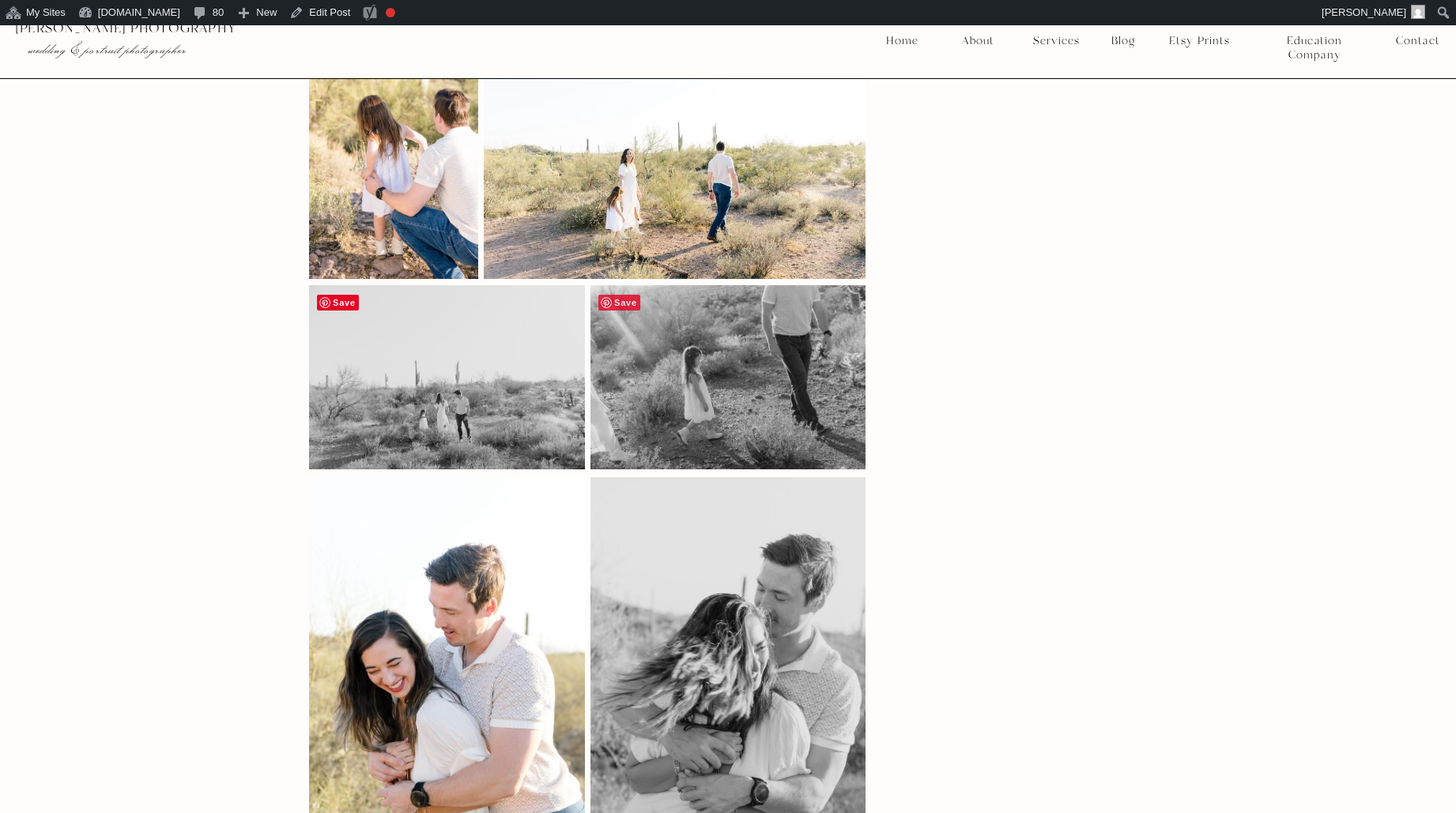
click at [626, 295] on span "Save" at bounding box center [619, 303] width 42 height 16
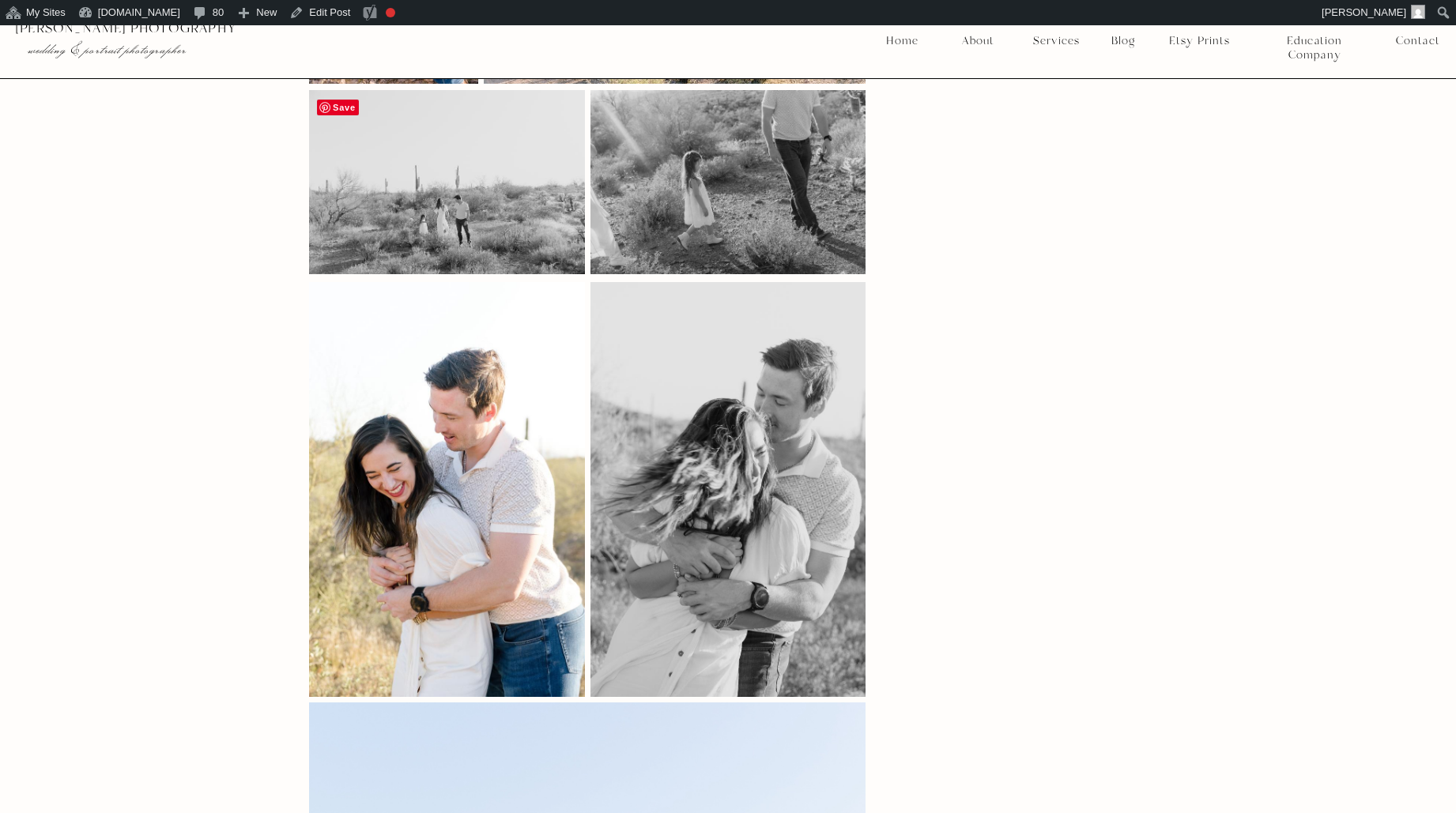
scroll to position [9041, 0]
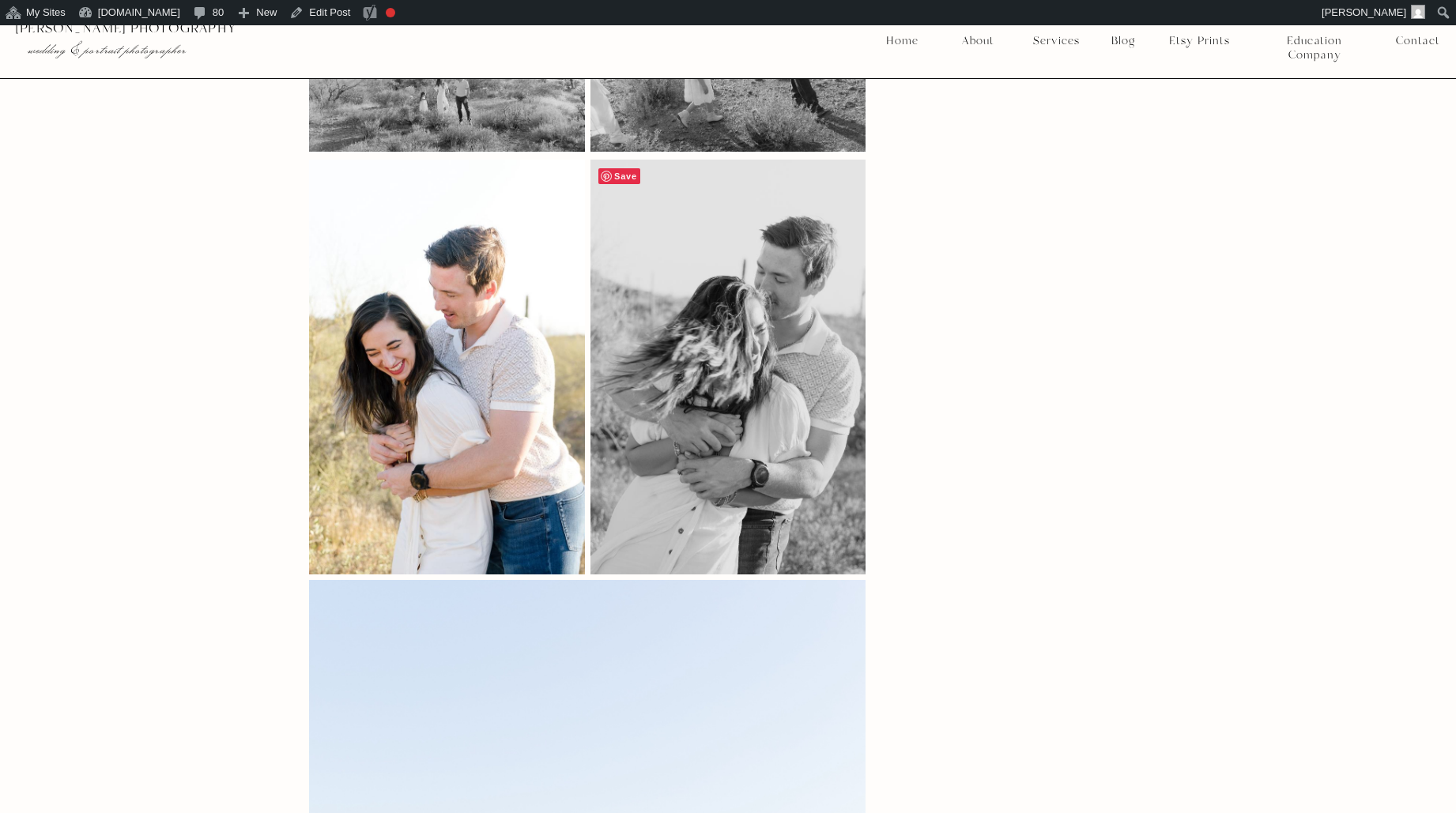
click at [615, 168] on span "Save" at bounding box center [619, 176] width 42 height 16
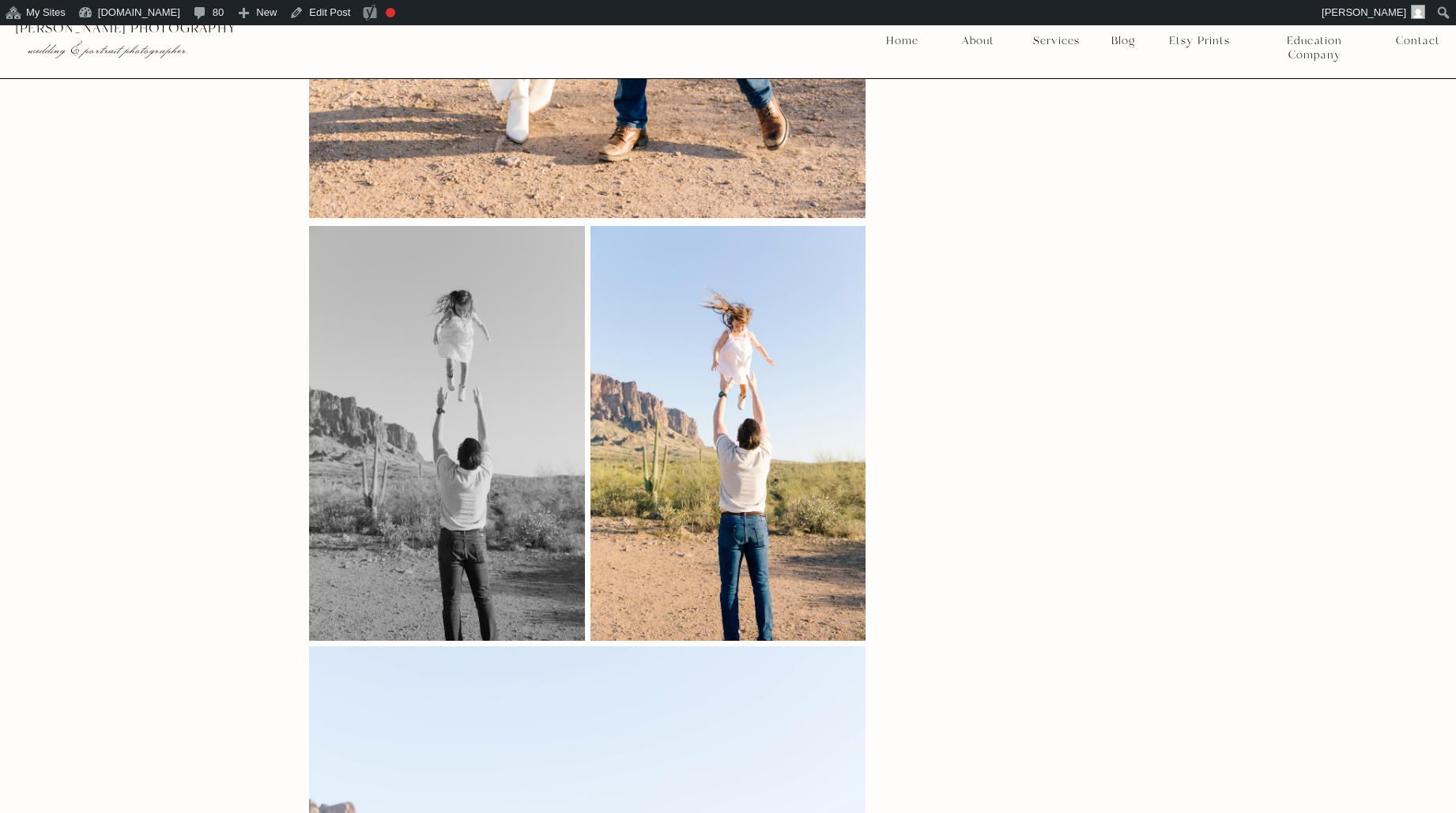
scroll to position [10234, 0]
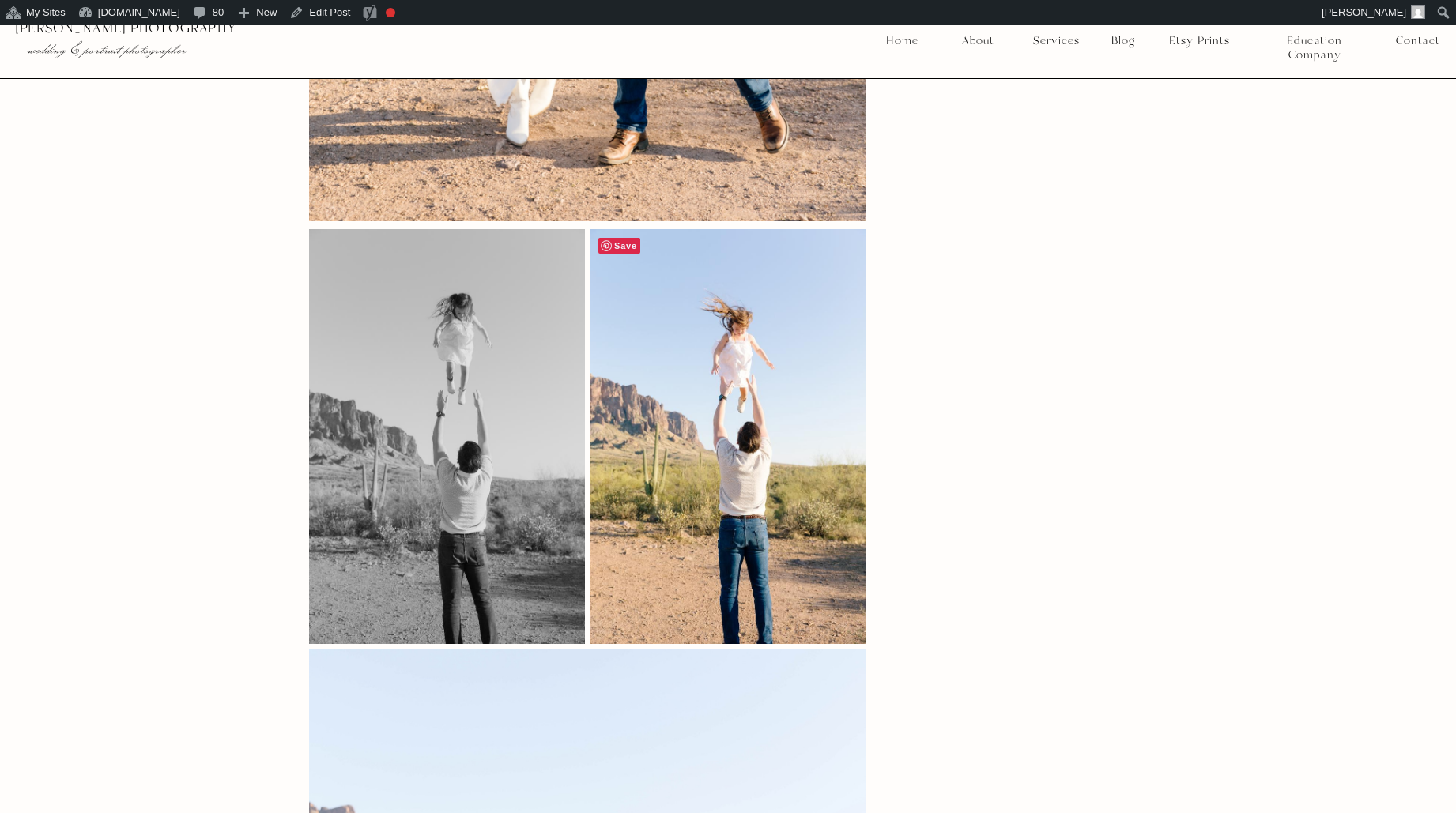
click at [623, 238] on span "Save" at bounding box center [619, 246] width 42 height 16
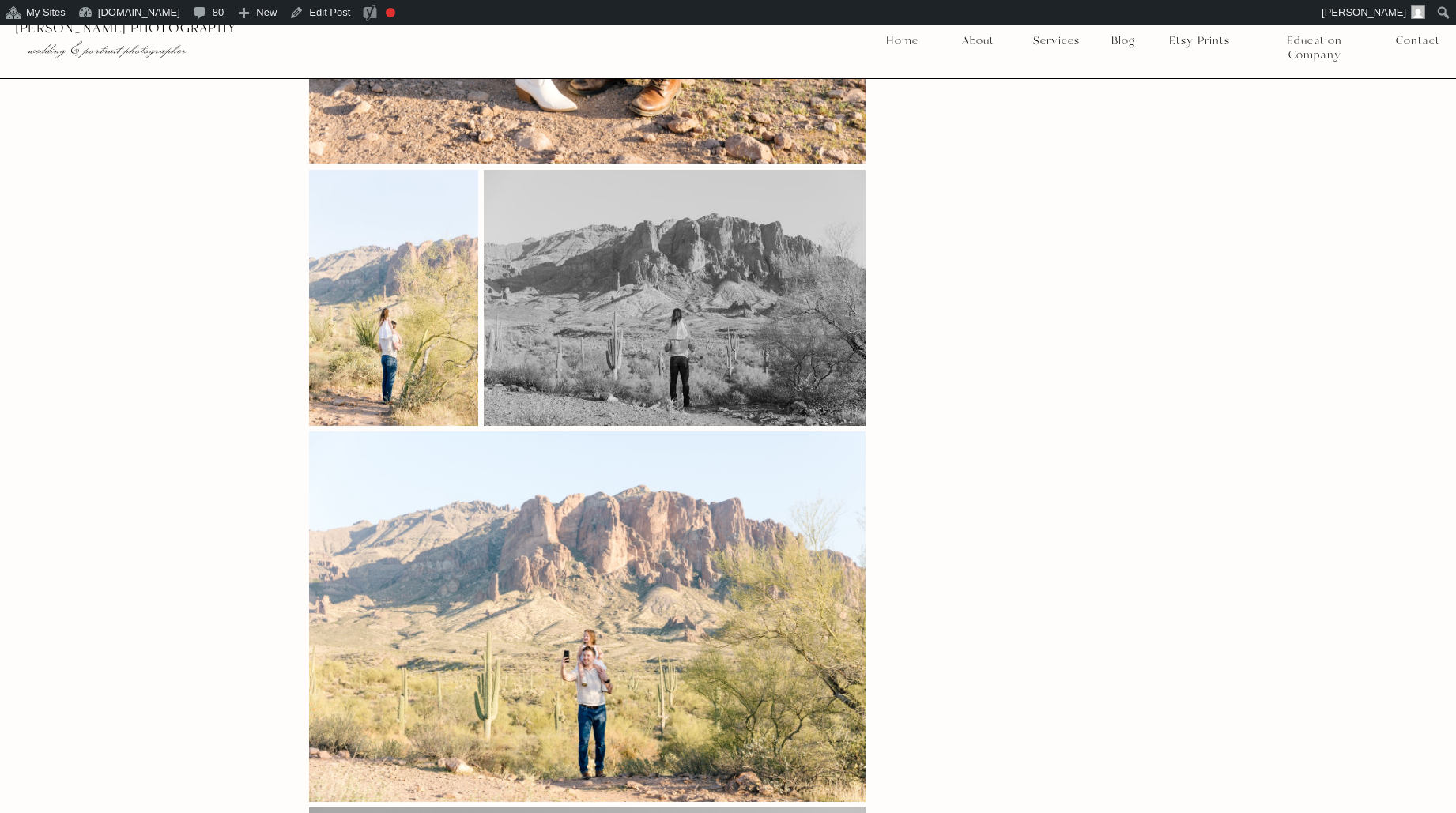
scroll to position [11529, 0]
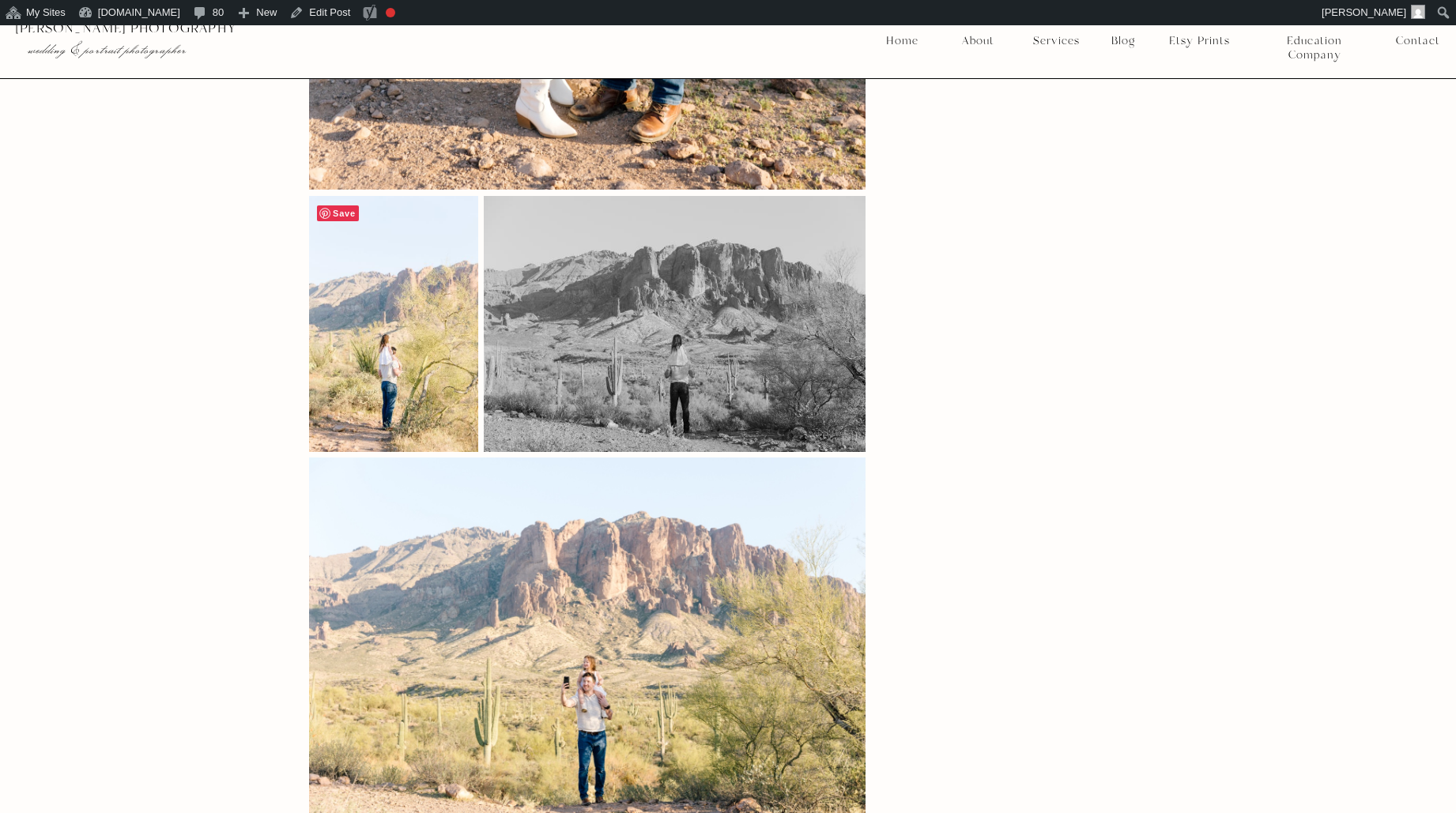
click at [343, 206] on span "Save" at bounding box center [338, 214] width 42 height 16
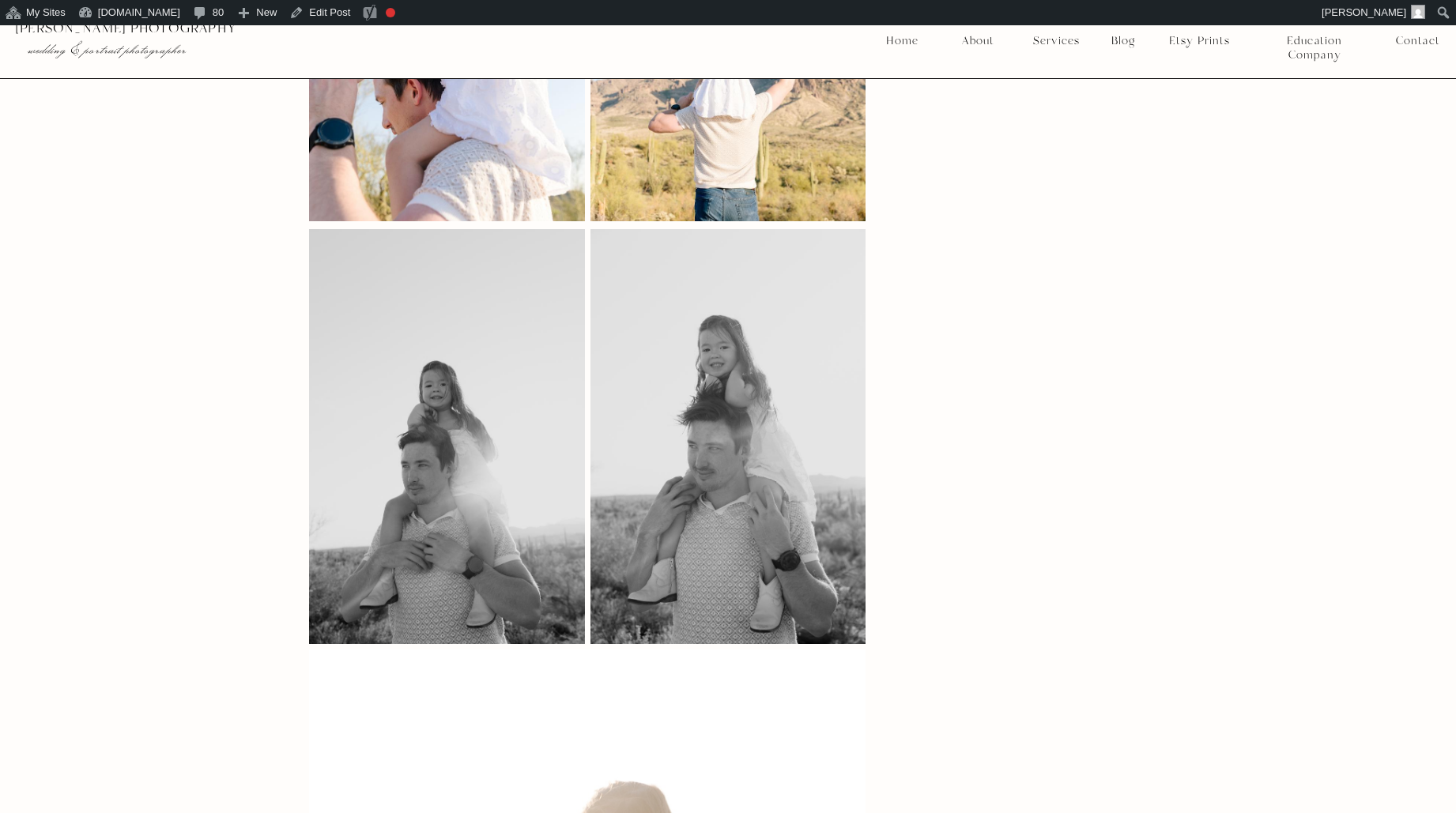
scroll to position [12859, 0]
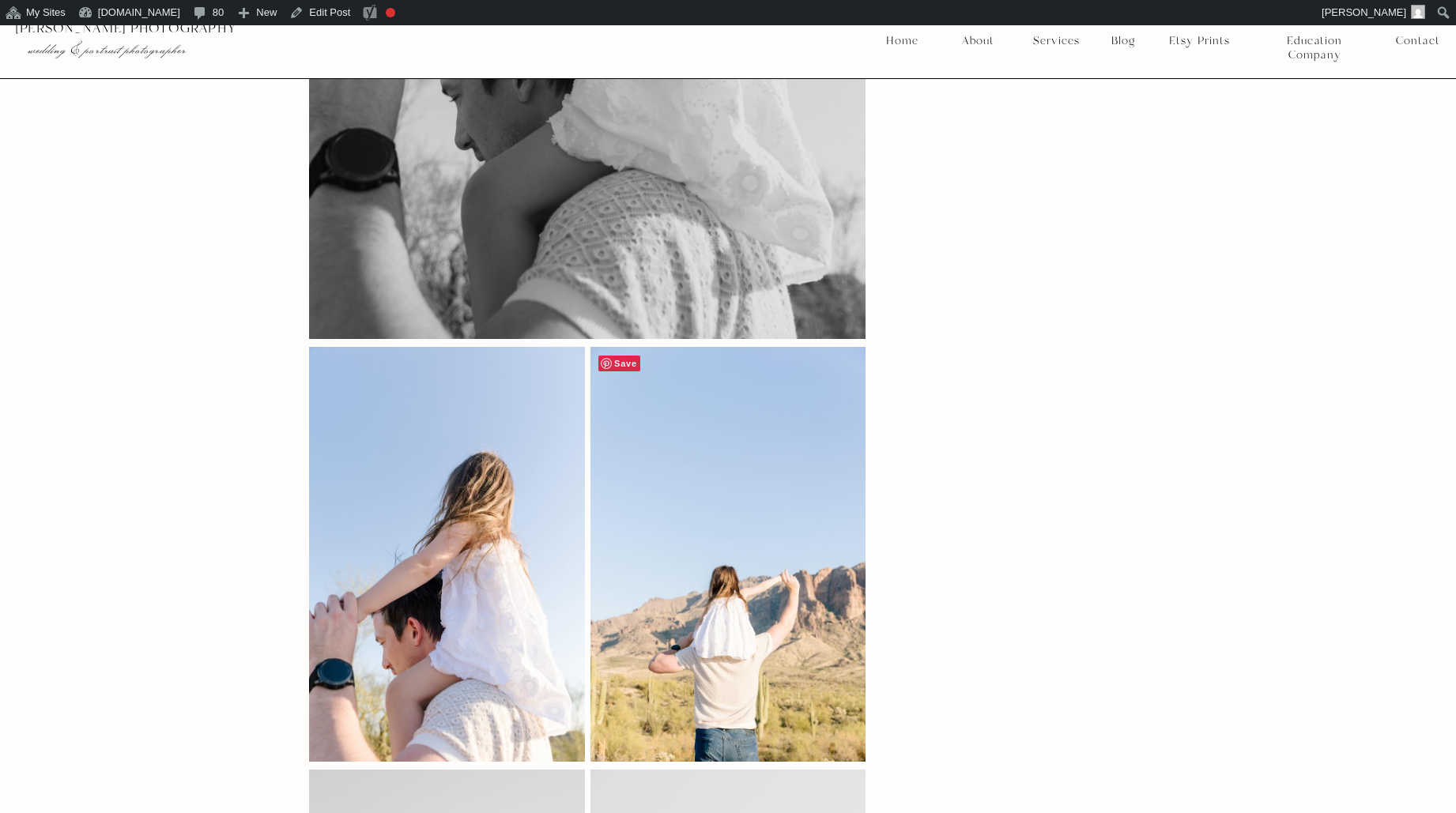
click at [620, 356] on span "Save" at bounding box center [619, 364] width 42 height 16
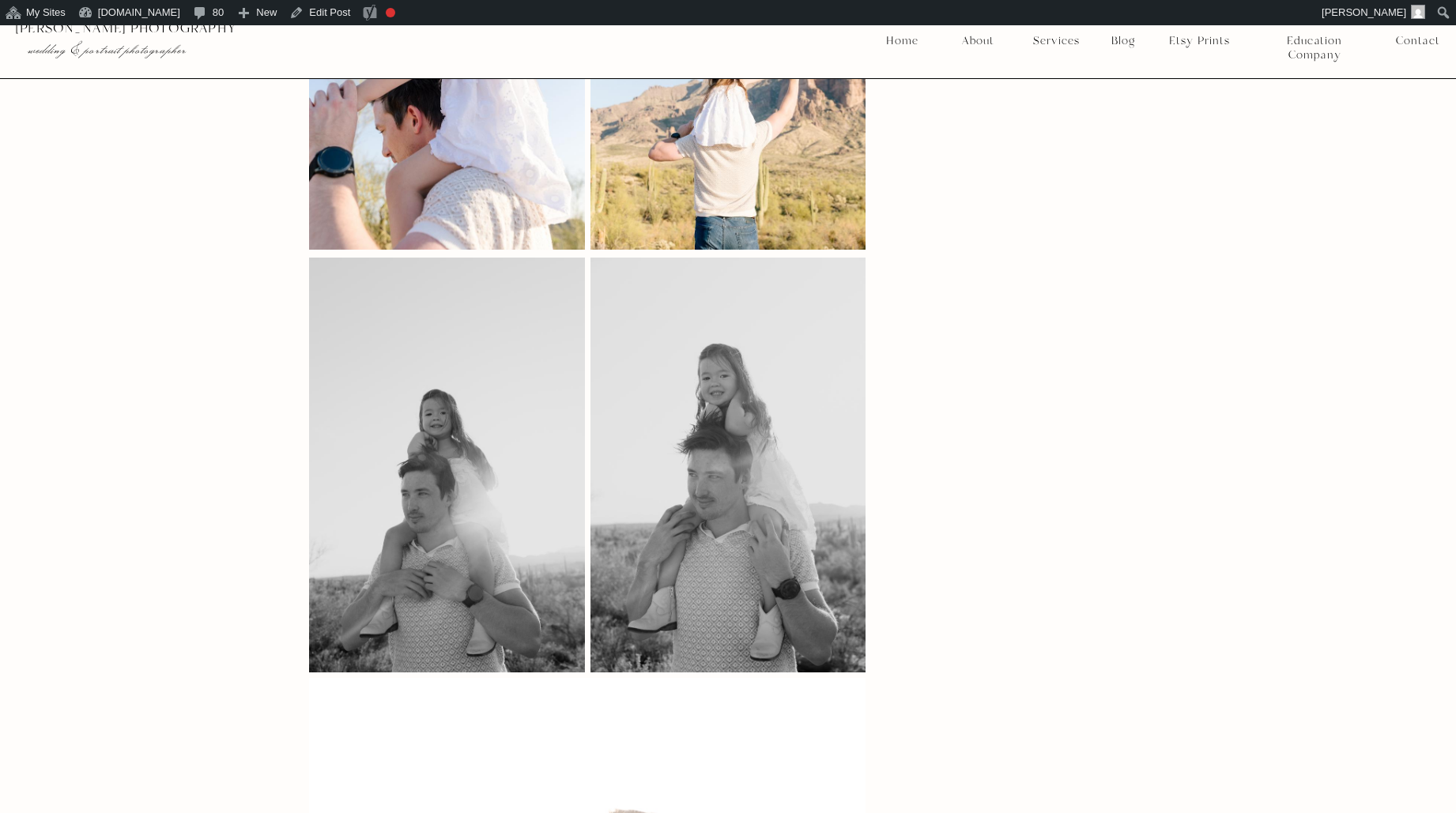
scroll to position [13403, 0]
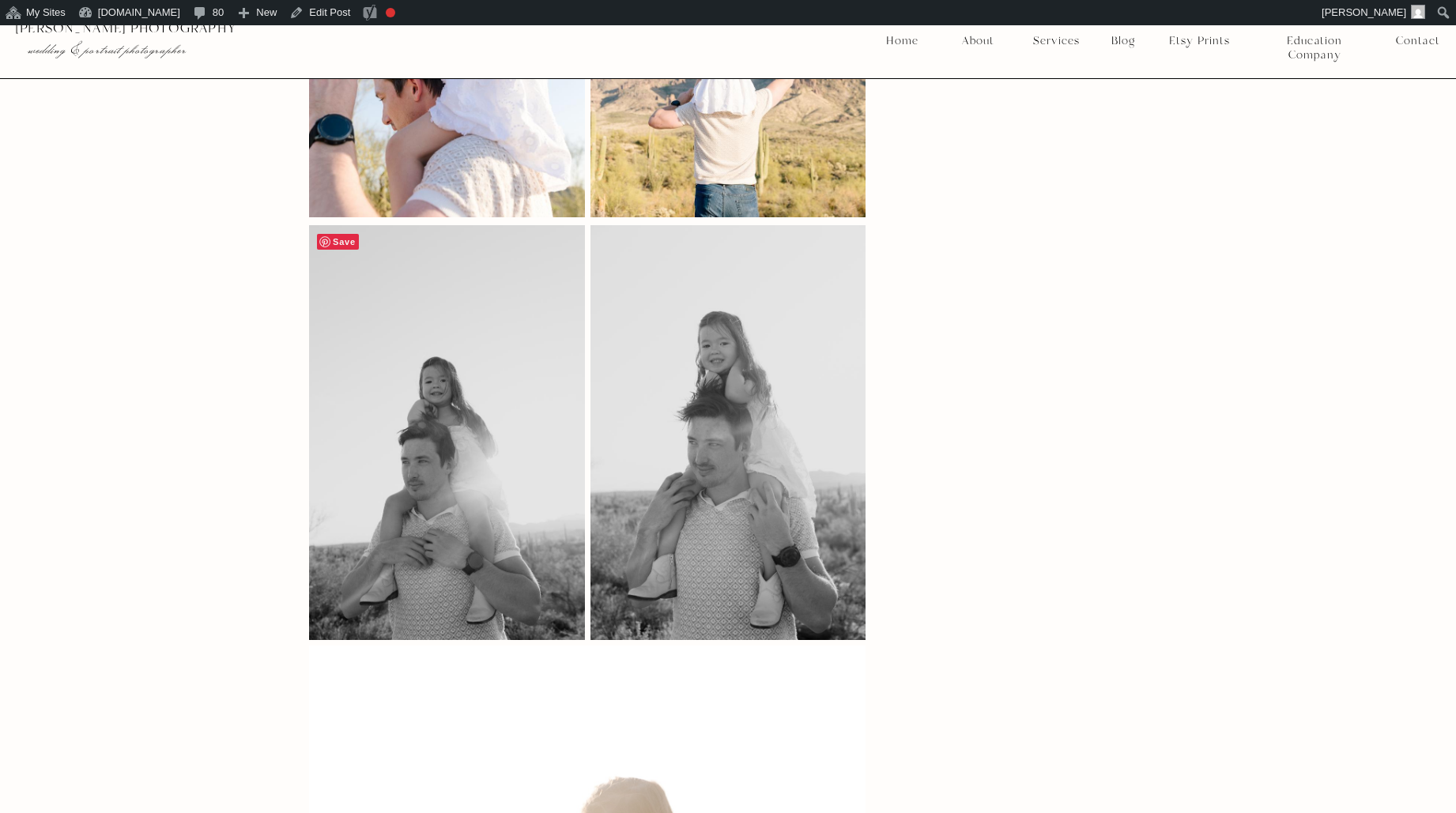
click at [346, 234] on span "Save" at bounding box center [338, 242] width 42 height 16
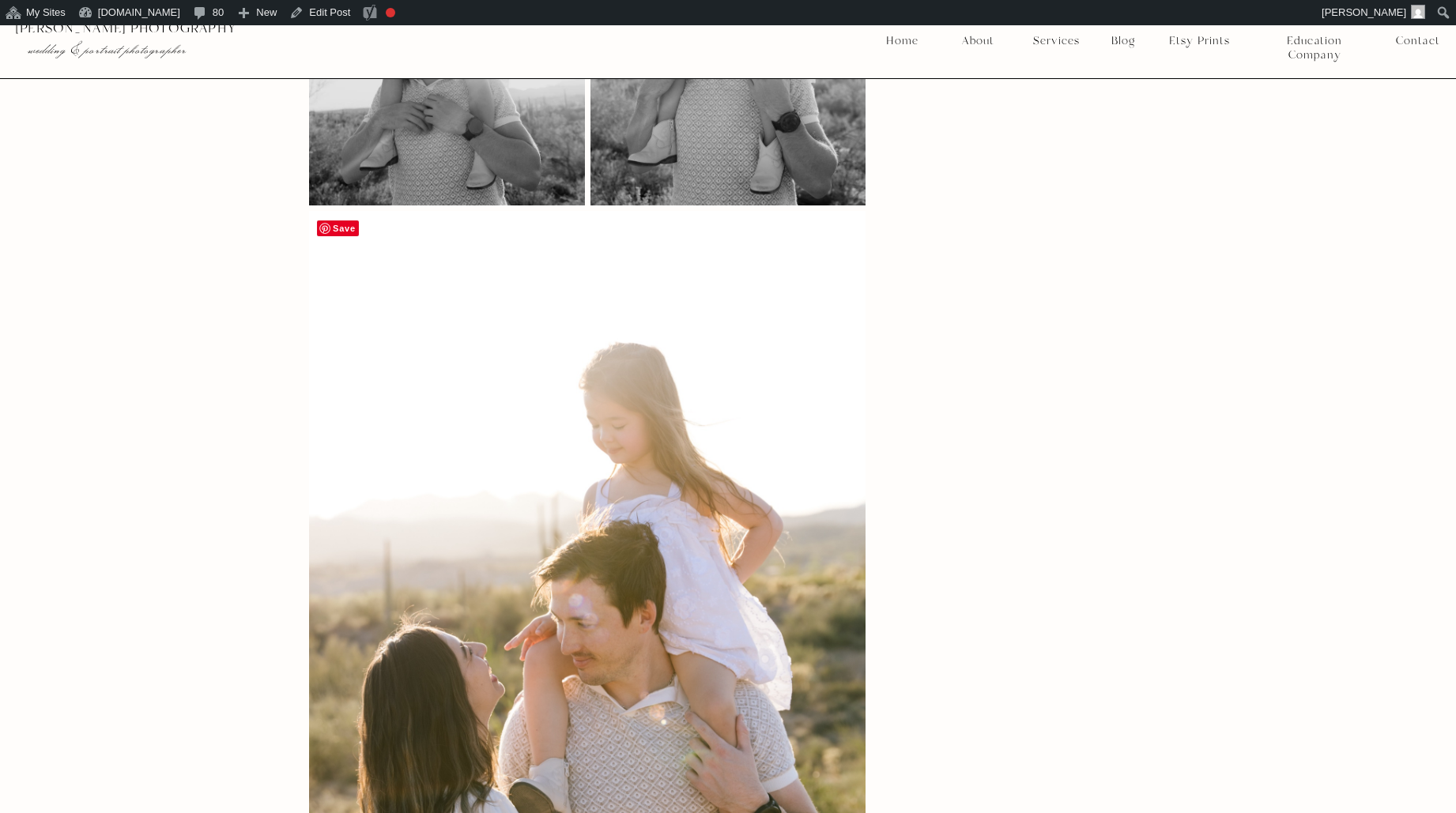
scroll to position [13707, 0]
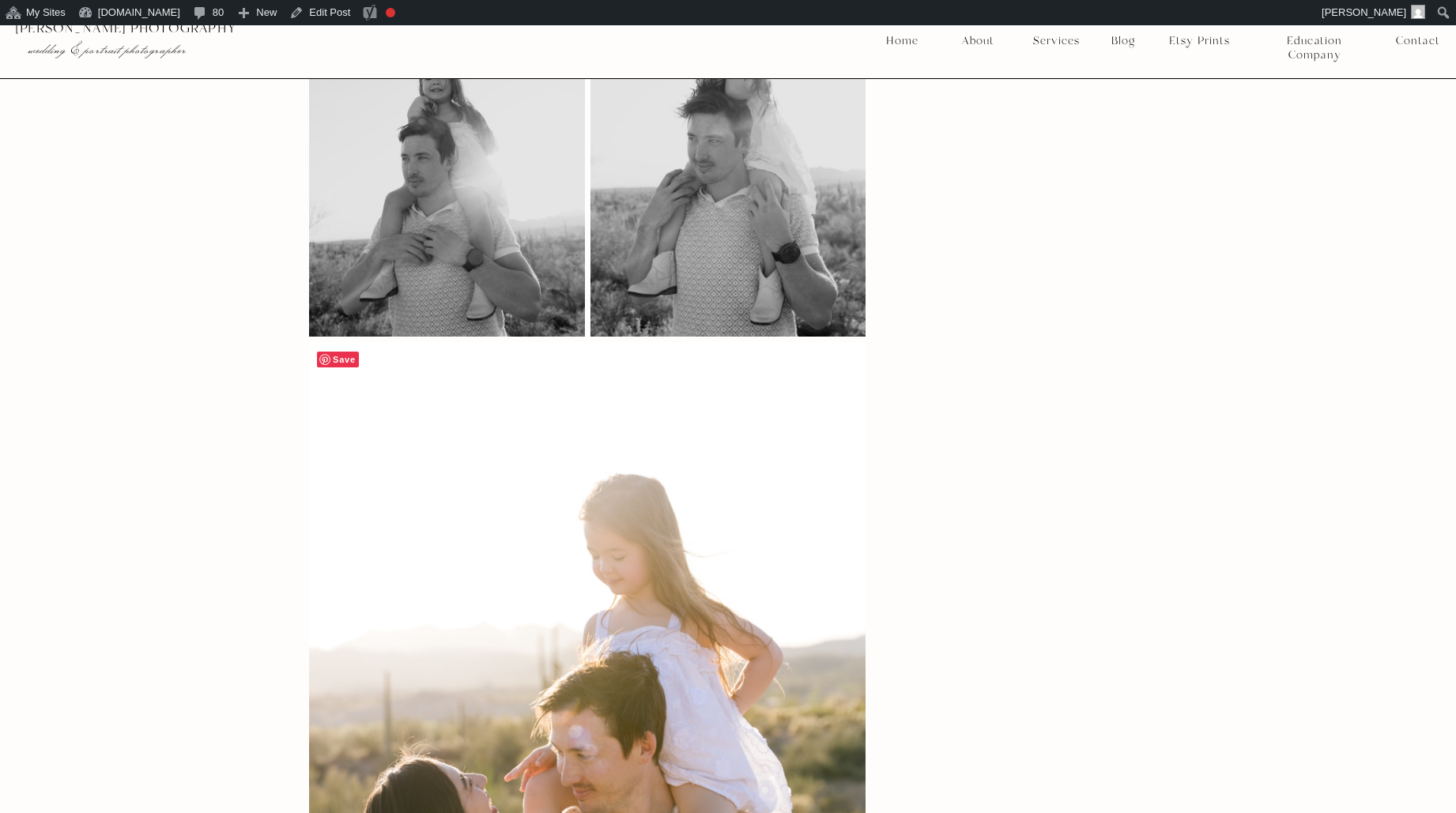
click at [350, 351] on span "Save" at bounding box center [338, 359] width 42 height 16
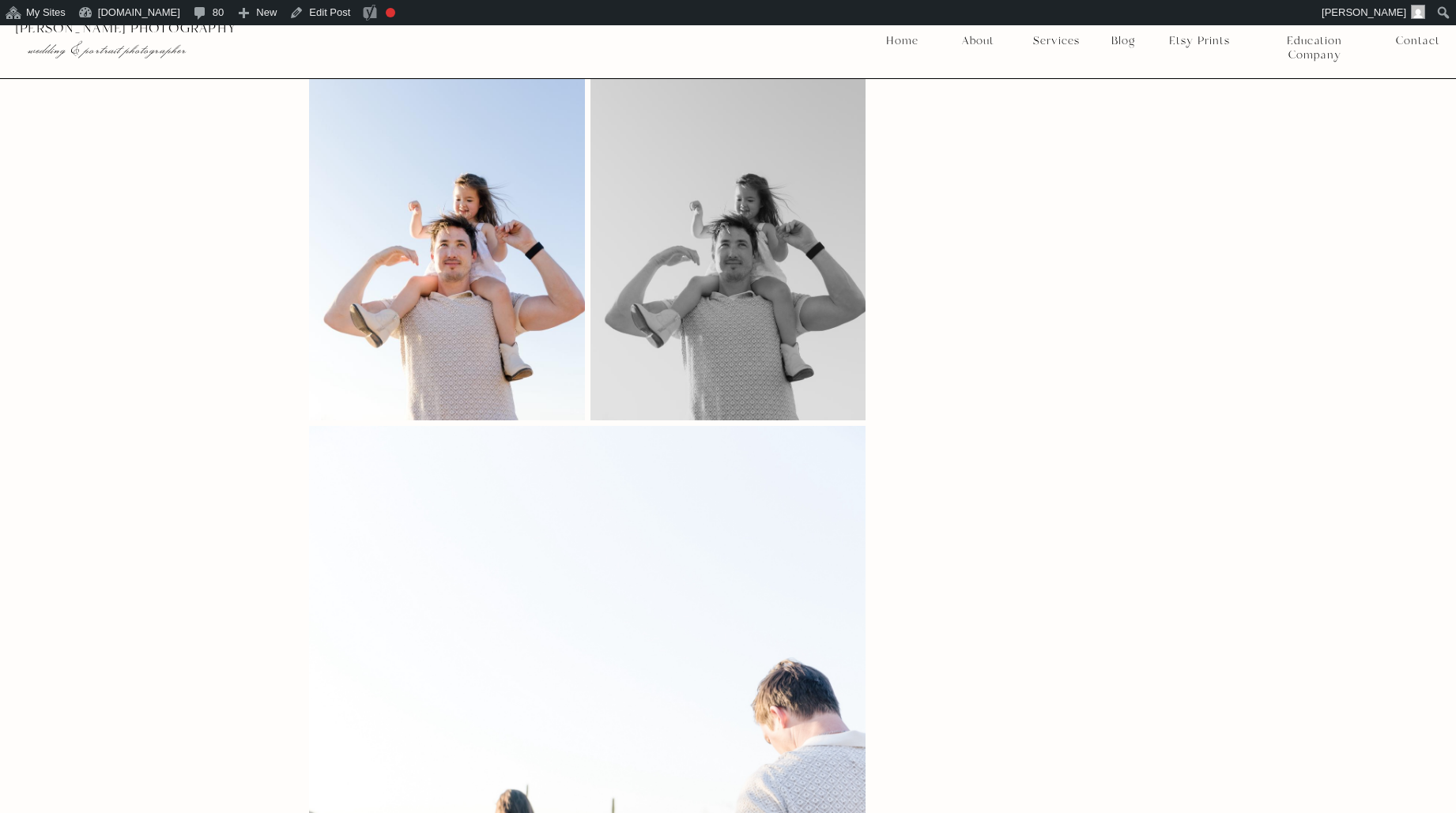
scroll to position [14574, 0]
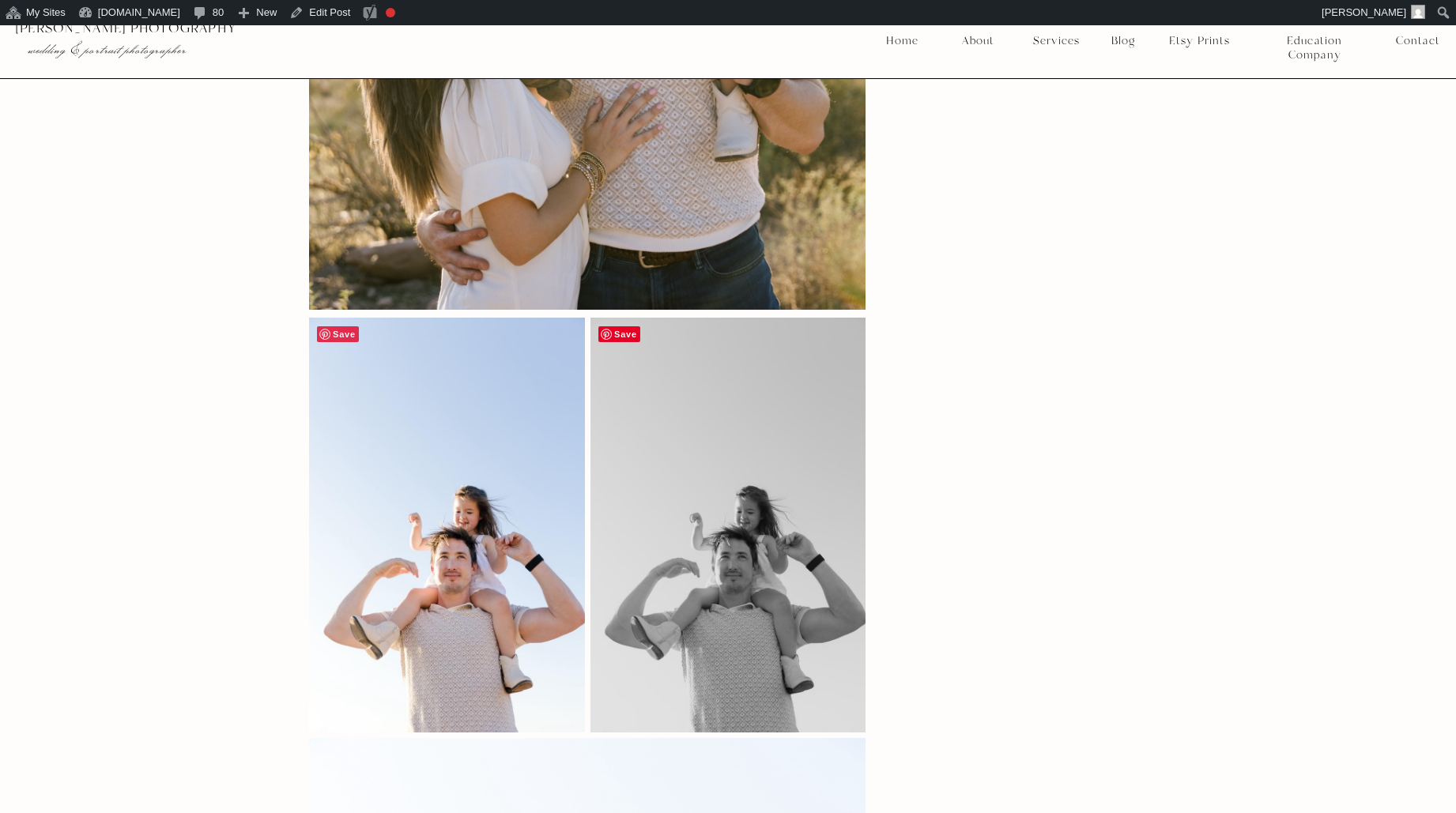
click at [337, 327] on span "Save" at bounding box center [338, 335] width 42 height 16
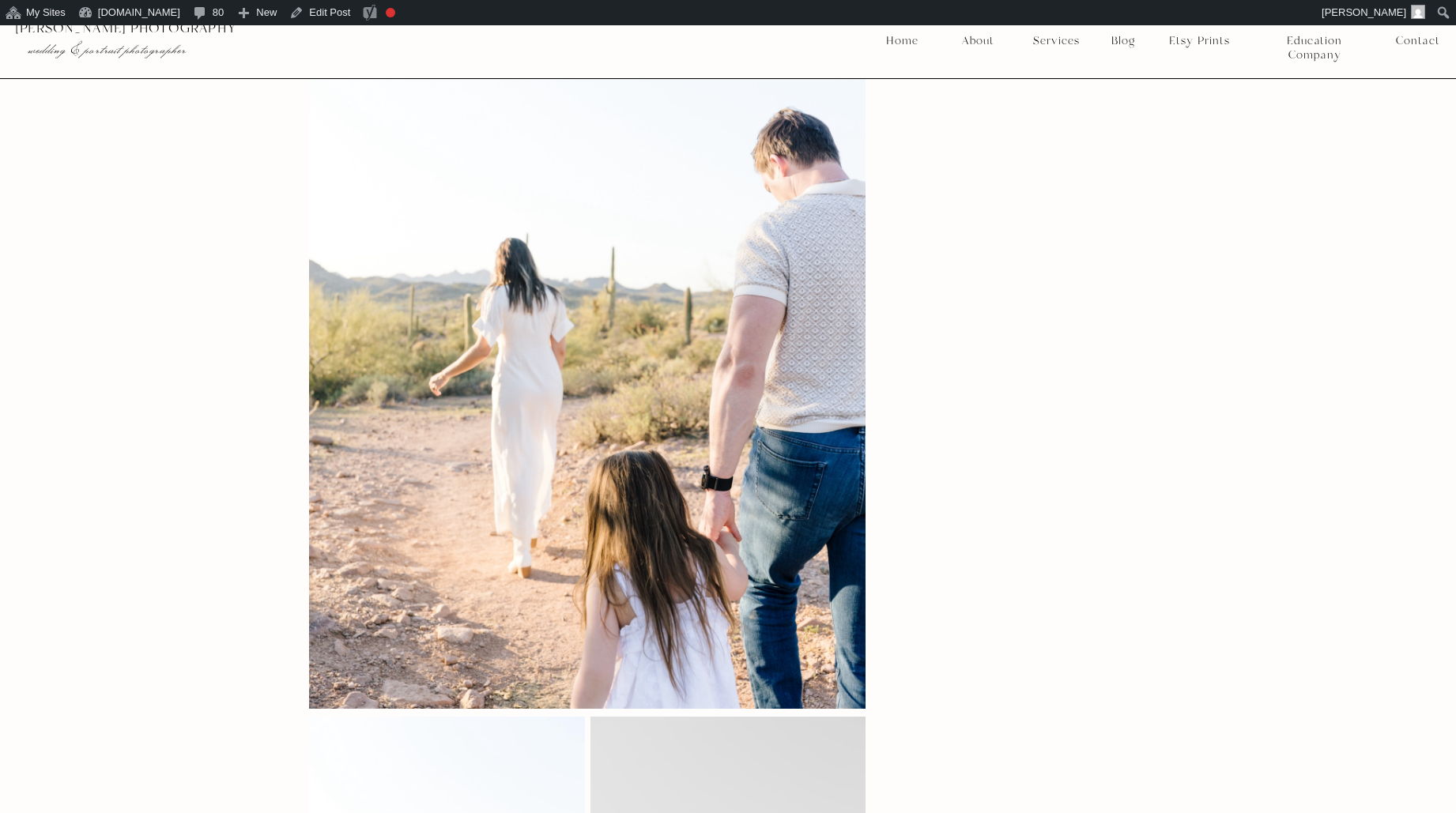
scroll to position [15980, 0]
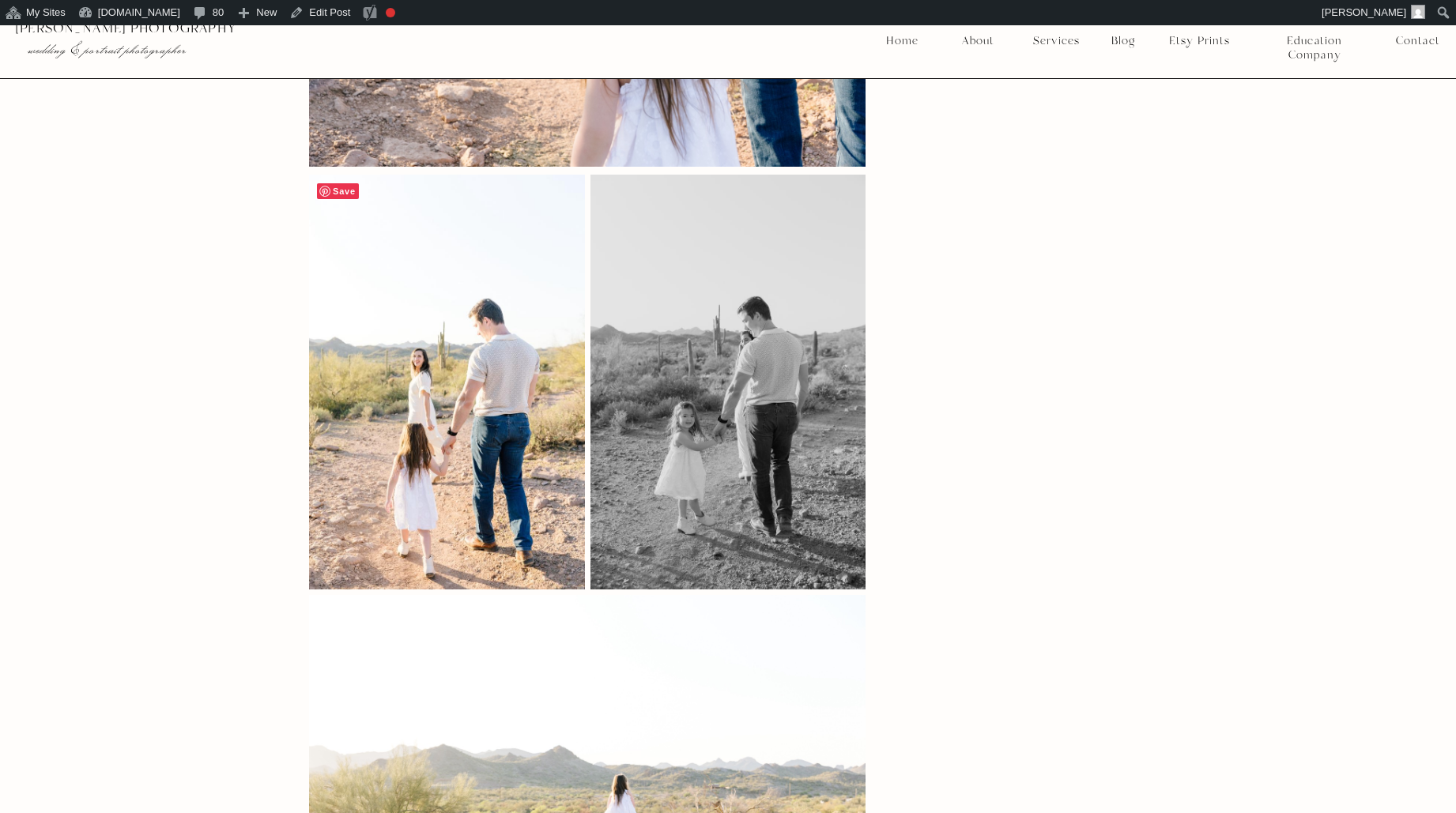
click at [343, 183] on span "Save" at bounding box center [338, 191] width 42 height 16
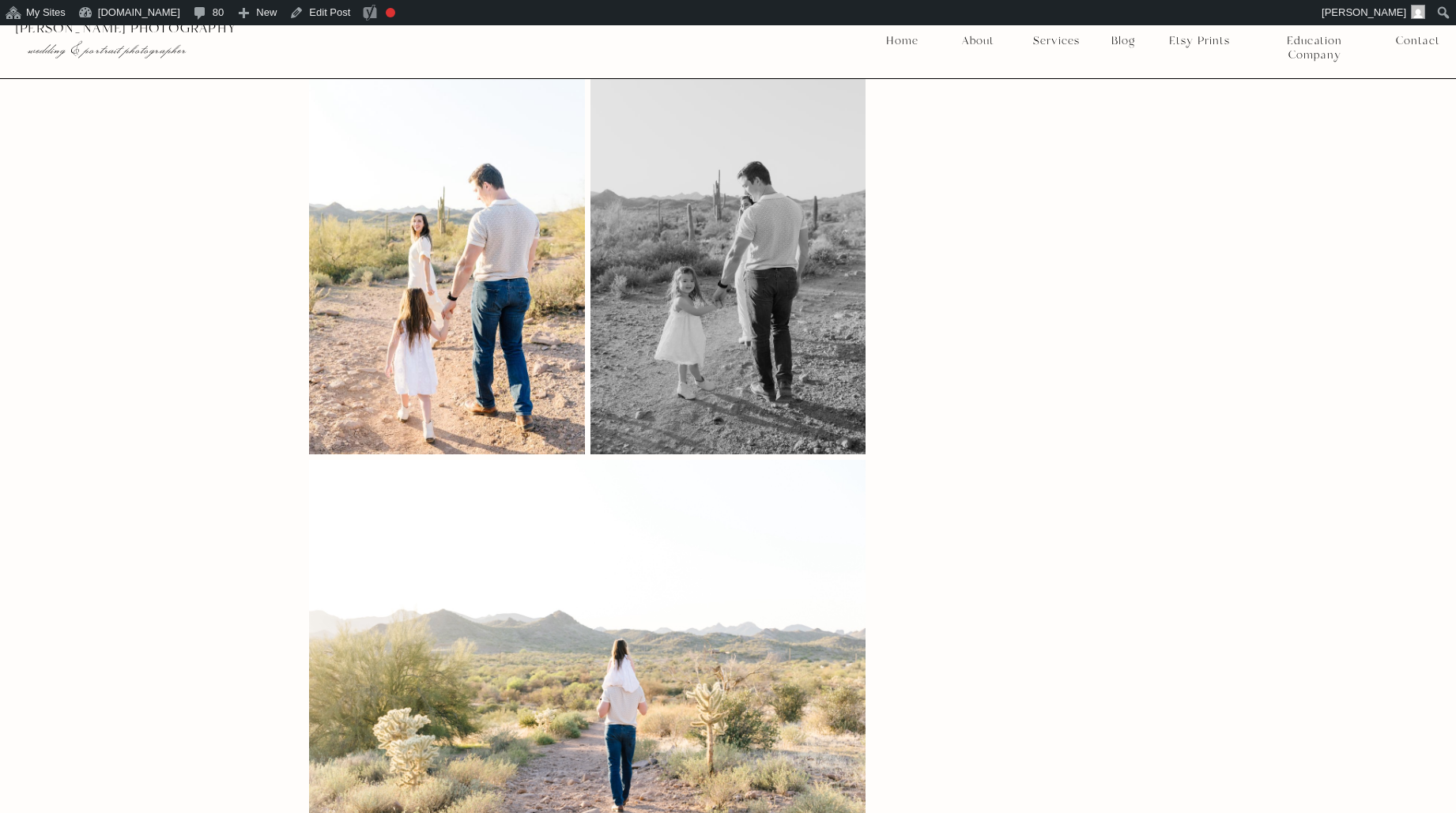
scroll to position [16447, 0]
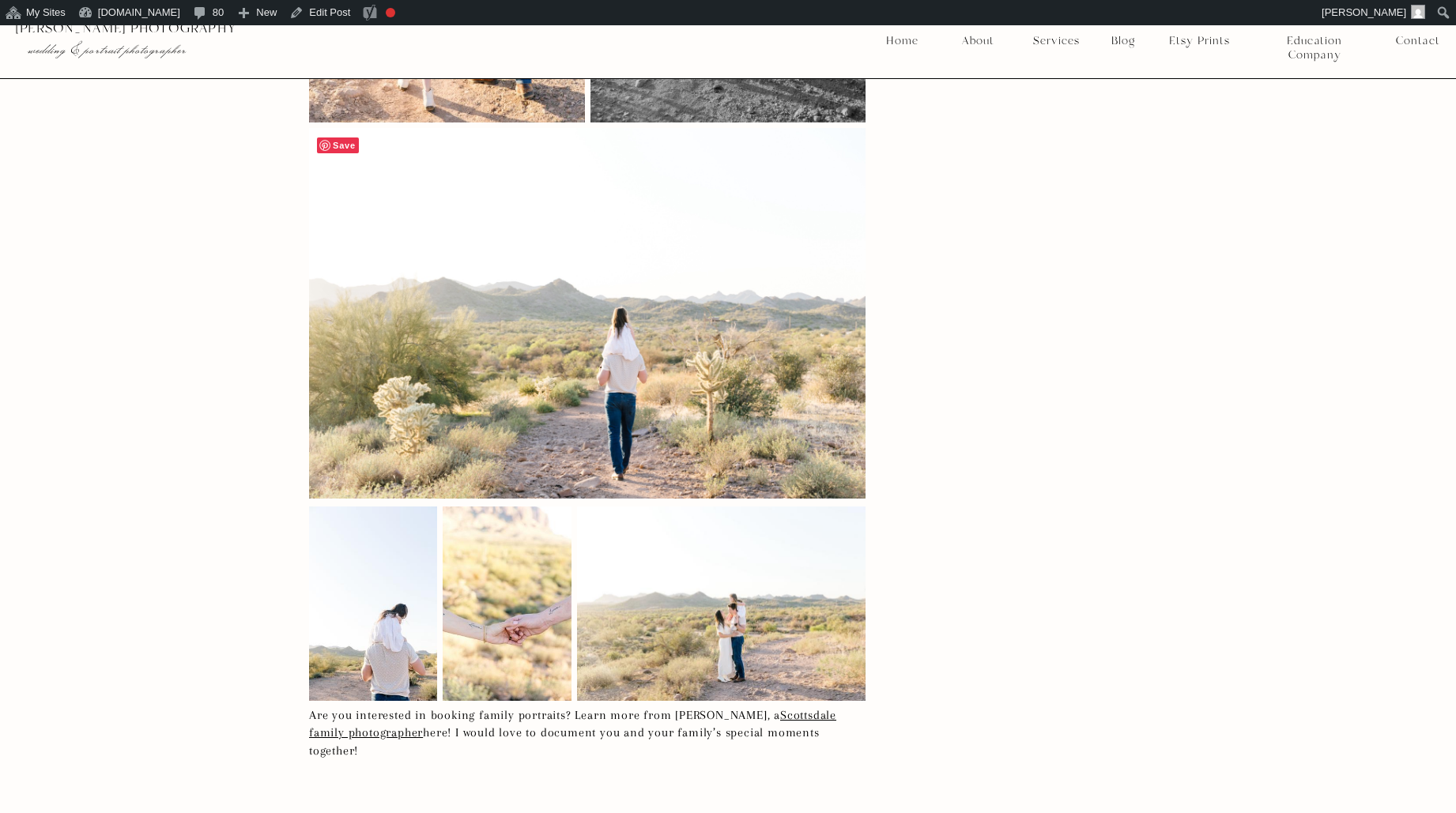
click at [351, 138] on span "Save" at bounding box center [338, 145] width 42 height 16
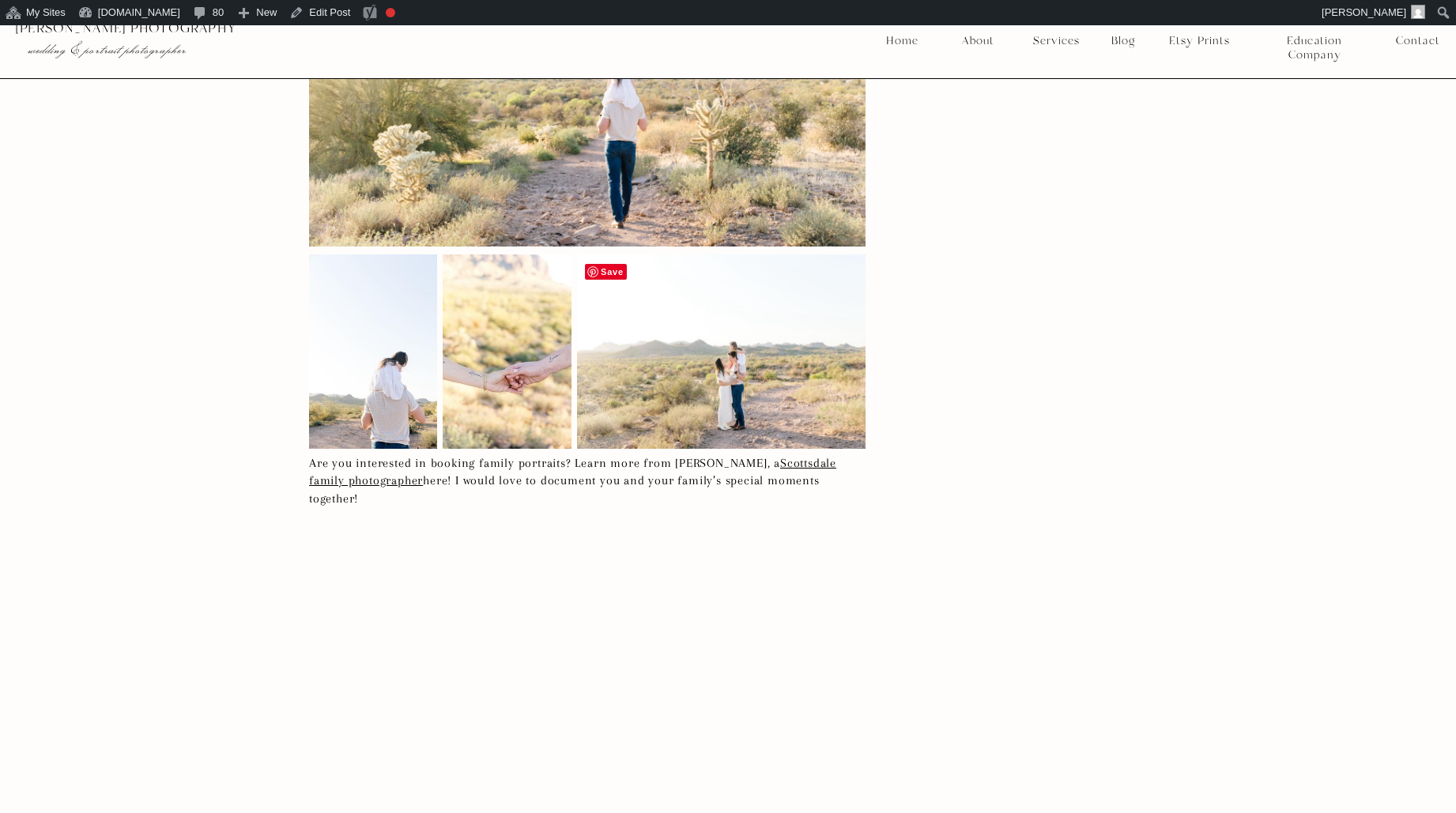
scroll to position [16715, 0]
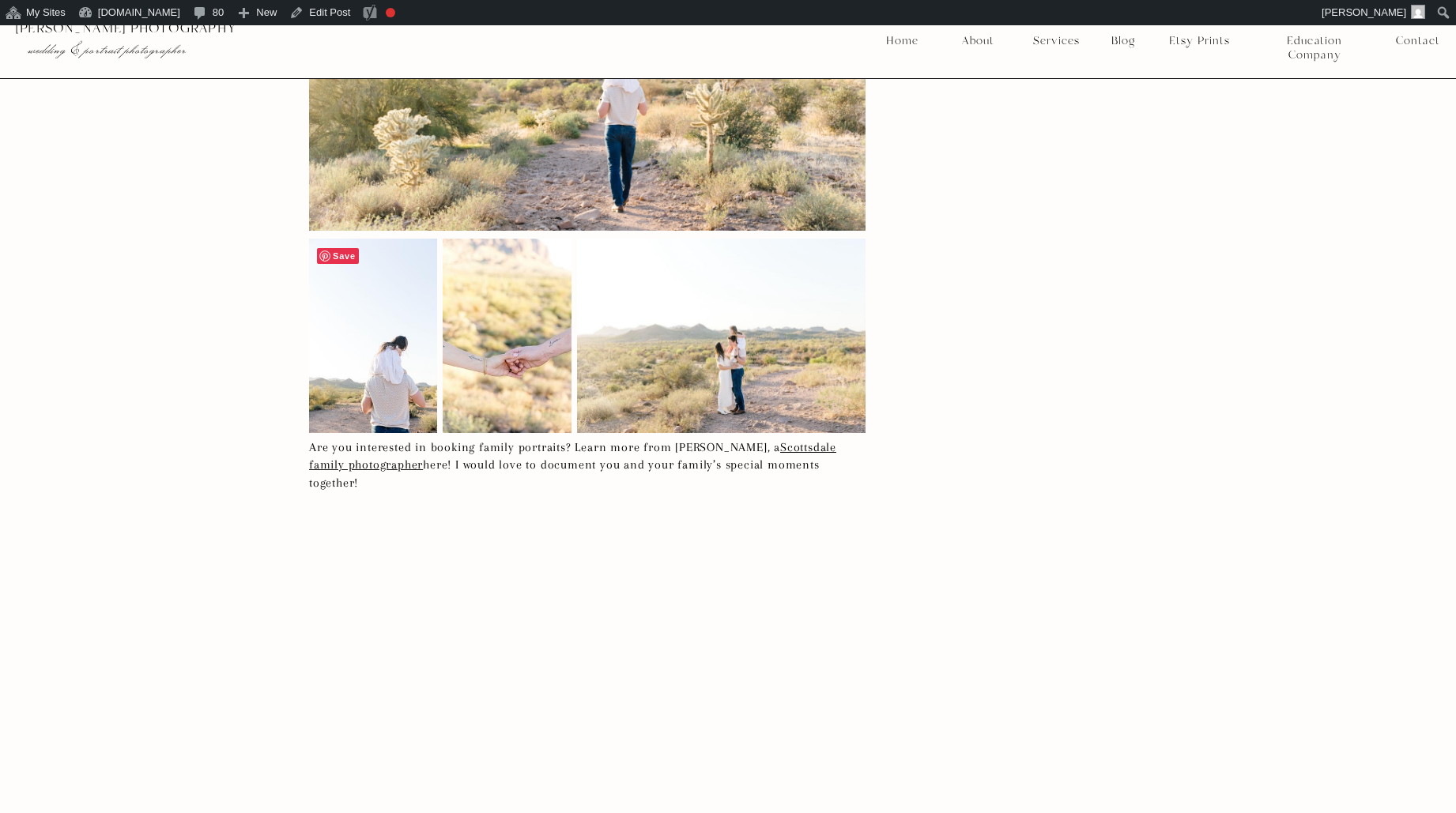
click at [343, 248] on span "Save" at bounding box center [338, 256] width 42 height 16
click at [604, 248] on span "Save" at bounding box center [606, 256] width 42 height 16
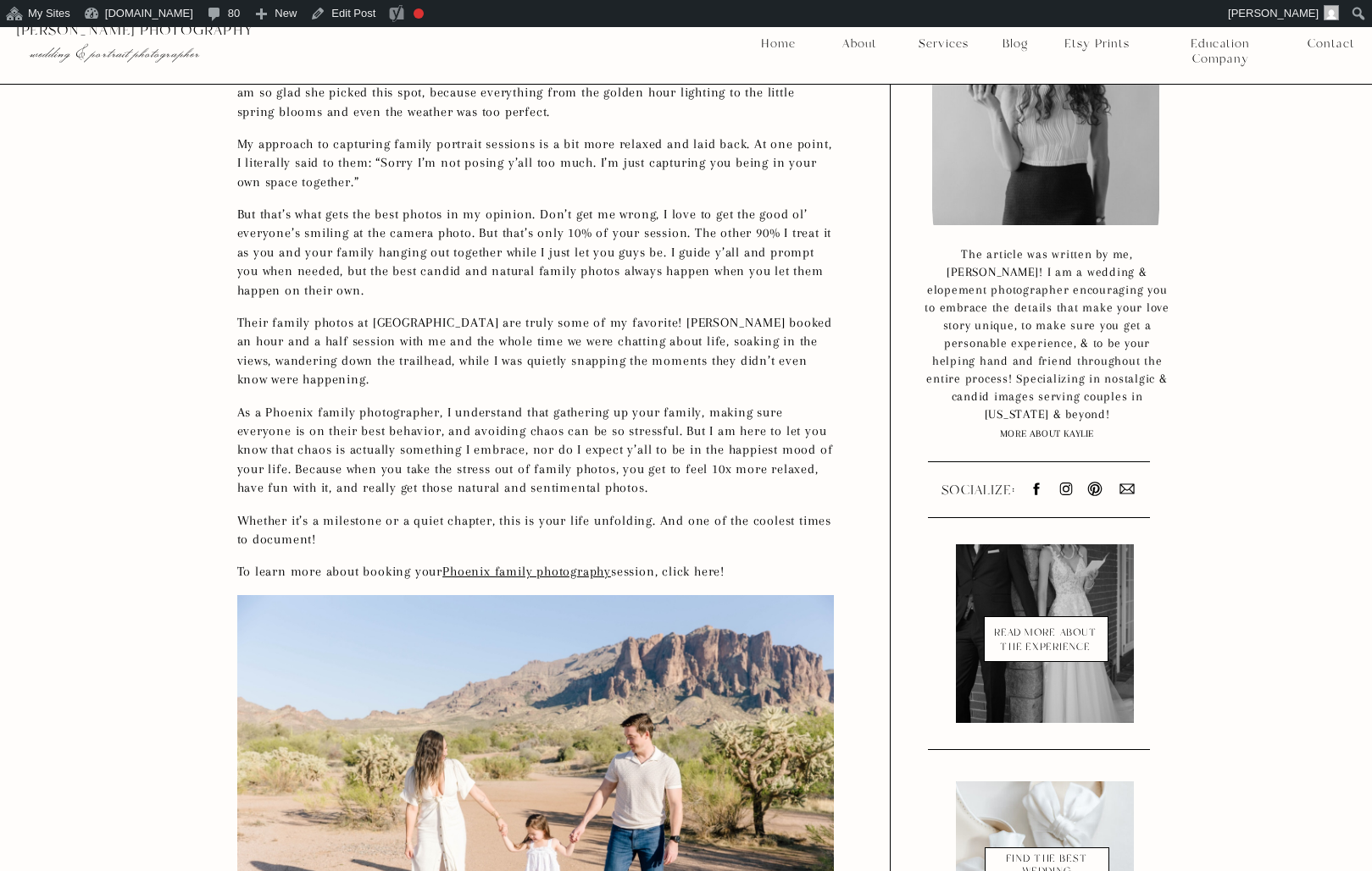
scroll to position [788, 0]
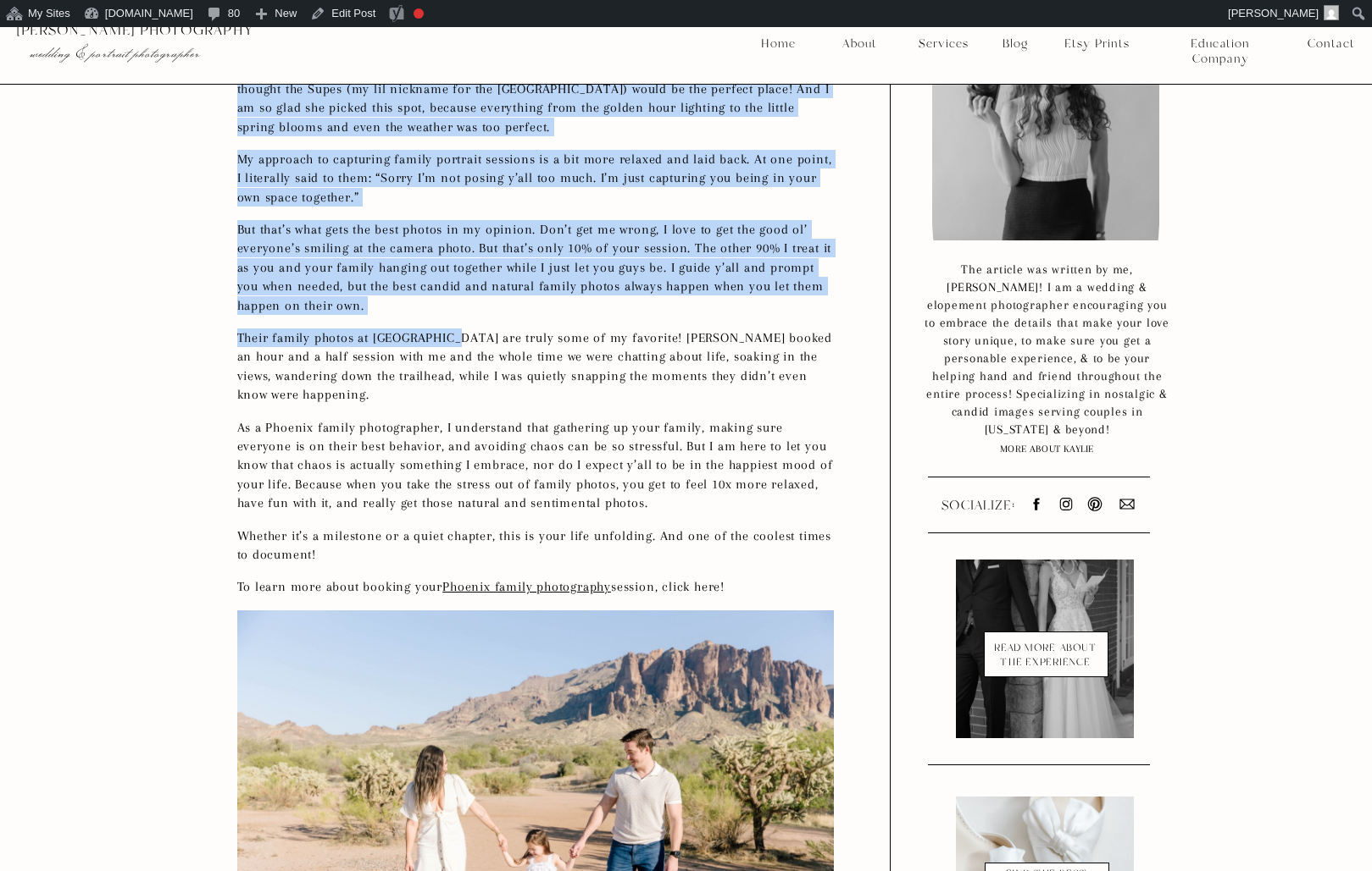
drag, startPoint x: 236, startPoint y: 316, endPoint x: 456, endPoint y: 322, distance: 220.1
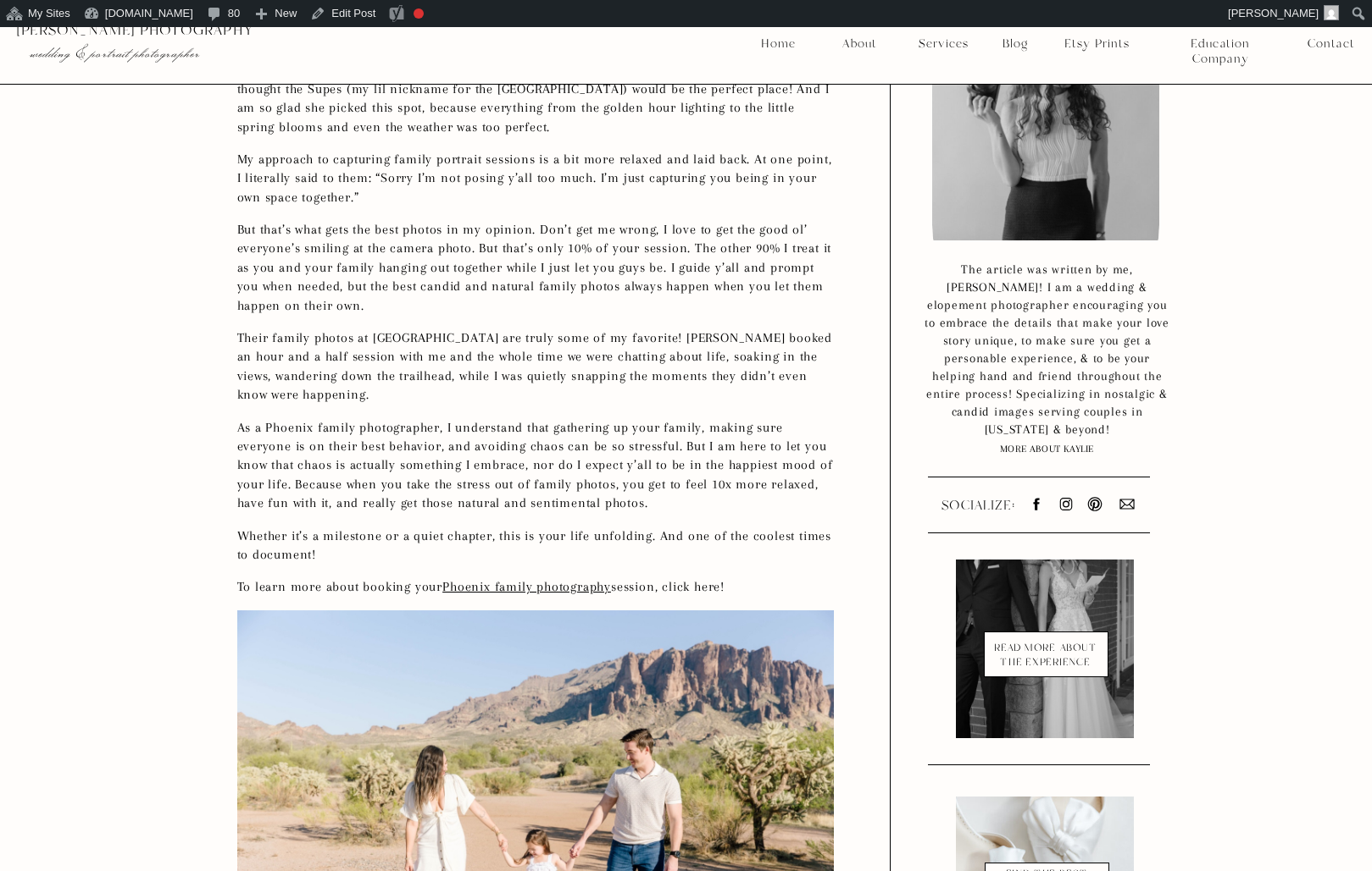
click at [456, 329] on p "Their family photos at [GEOGRAPHIC_DATA] are truly some of my favorite! [PERSON…" at bounding box center [535, 366] width 596 height 76
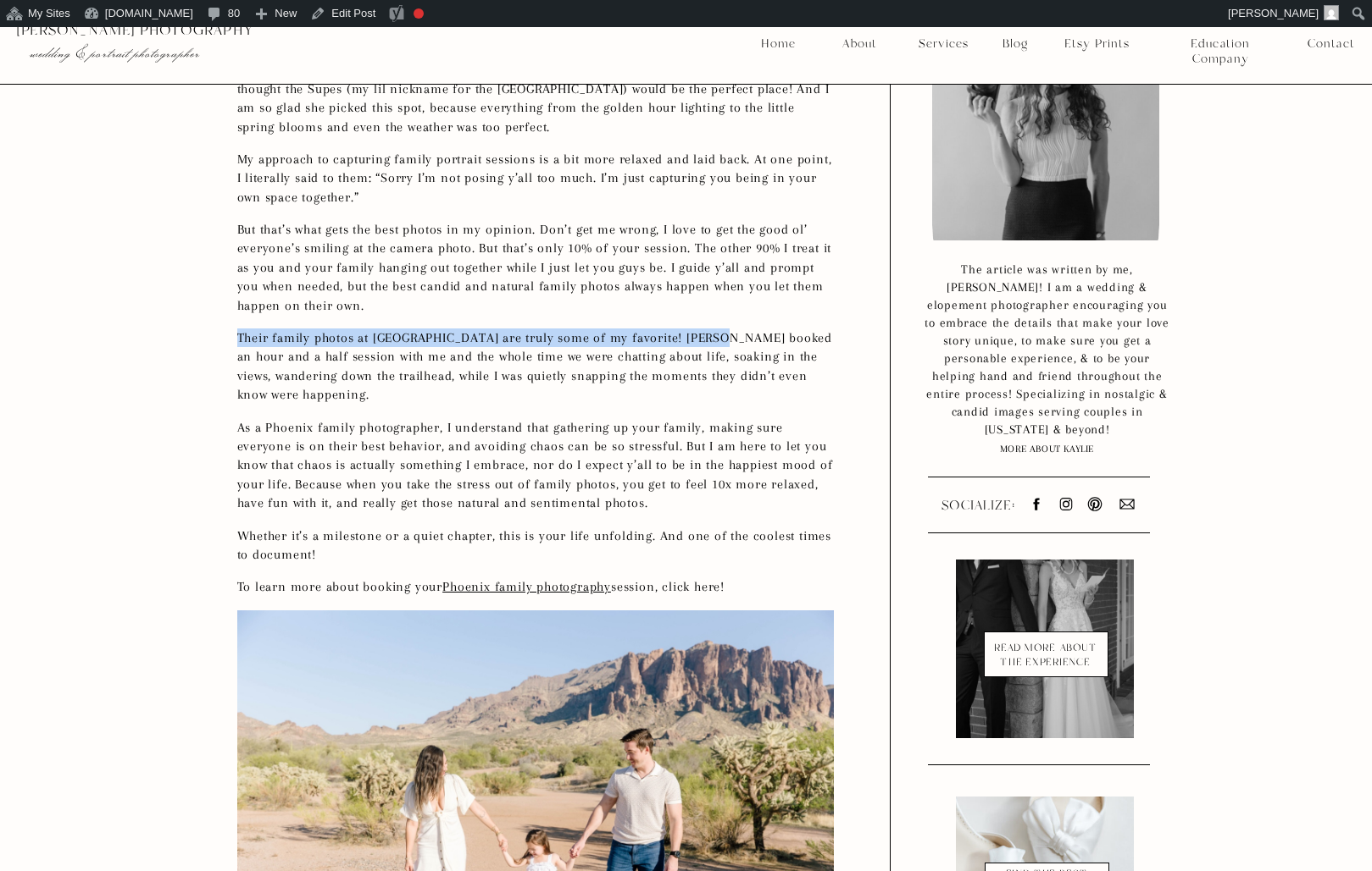
drag, startPoint x: 715, startPoint y: 319, endPoint x: 239, endPoint y: 319, distance: 476.0
click at [239, 329] on p "Their family photos at [GEOGRAPHIC_DATA] are truly some of my favorite! [PERSON…" at bounding box center [535, 366] width 596 height 76
copy p "Their family photos at [GEOGRAPHIC_DATA] are truly some of my favorite!"
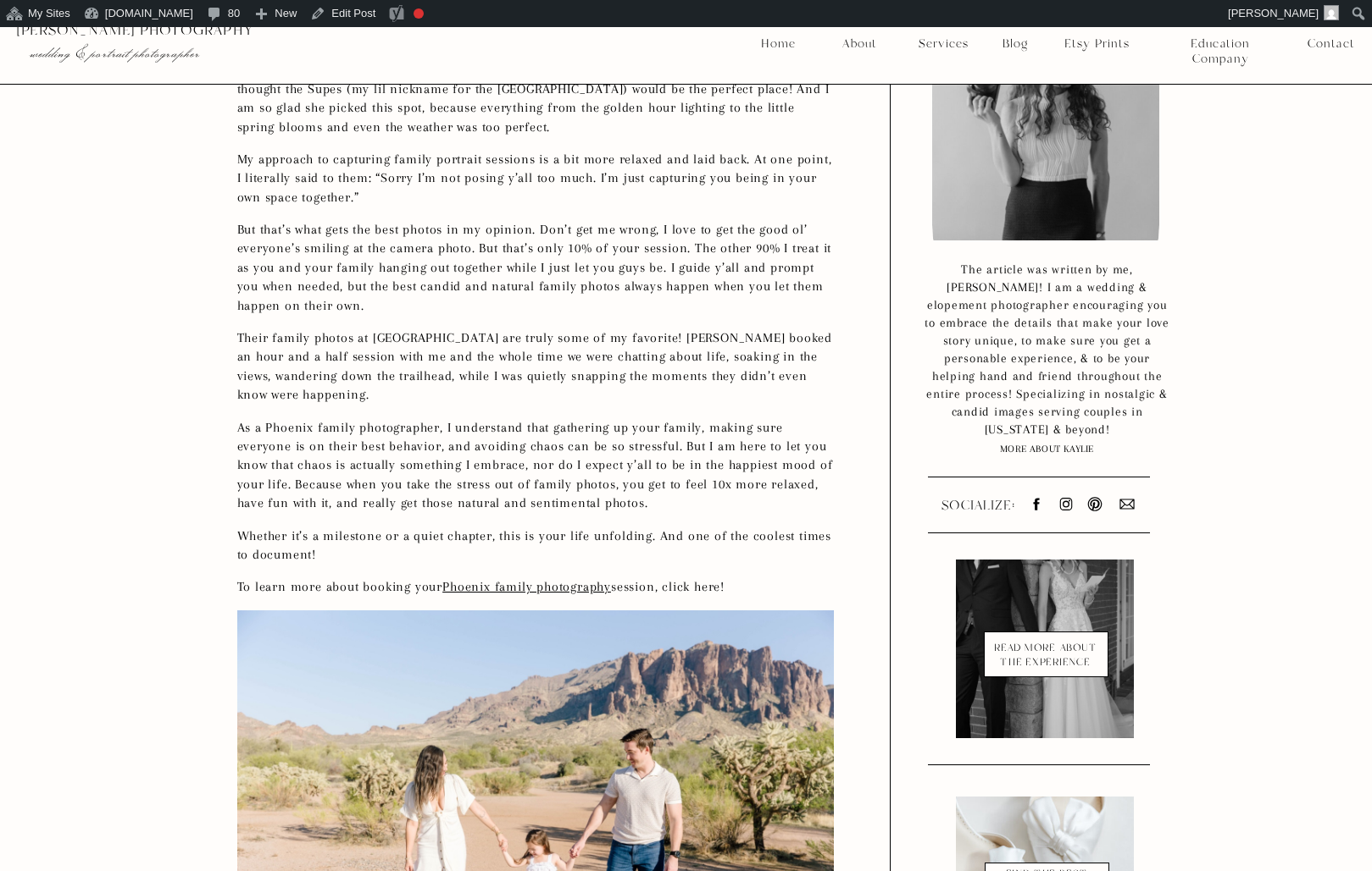
click at [448, 351] on p "Their family photos at [GEOGRAPHIC_DATA] are truly some of my favorite! [PERSON…" at bounding box center [535, 366] width 596 height 76
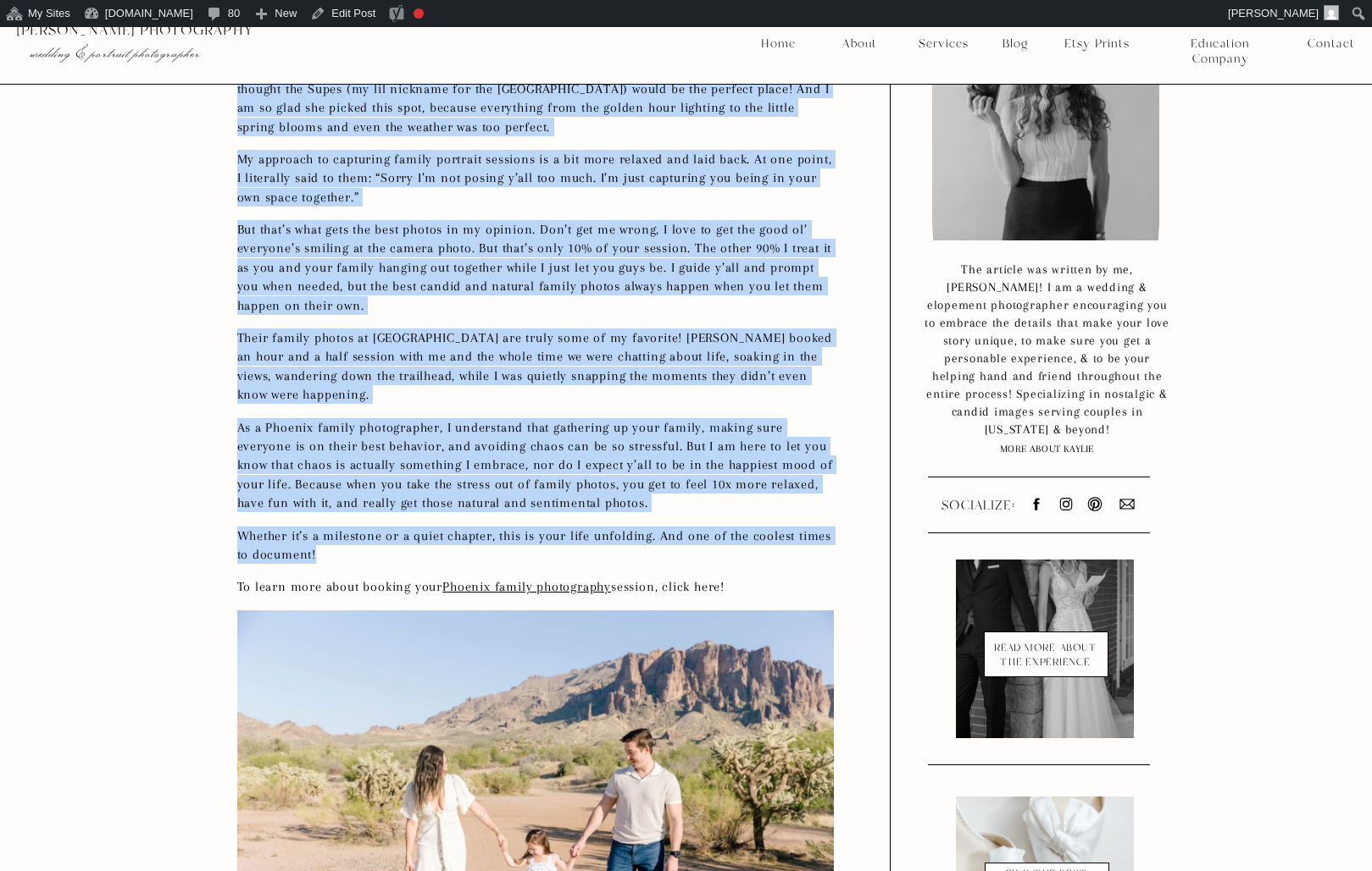
scroll to position [0, 0]
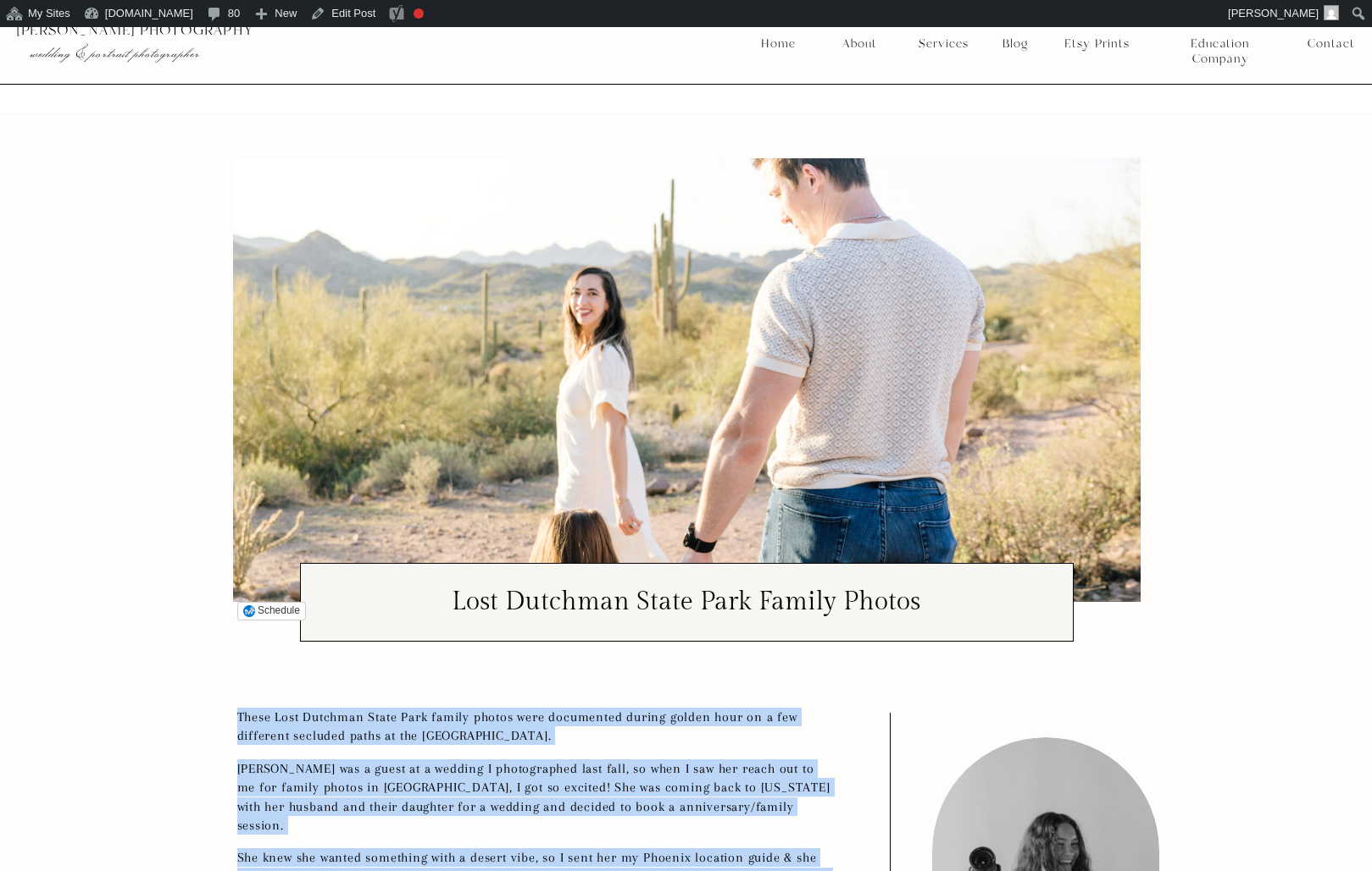
drag, startPoint x: 451, startPoint y: 529, endPoint x: 239, endPoint y: 723, distance: 287.4
copy div "Lorem Ipsu Dolorsit Ametc Adip elitse doeius temp incididunt utlabo etdolo magn…"
click at [352, 253] on img at bounding box center [686, 380] width 907 height 444
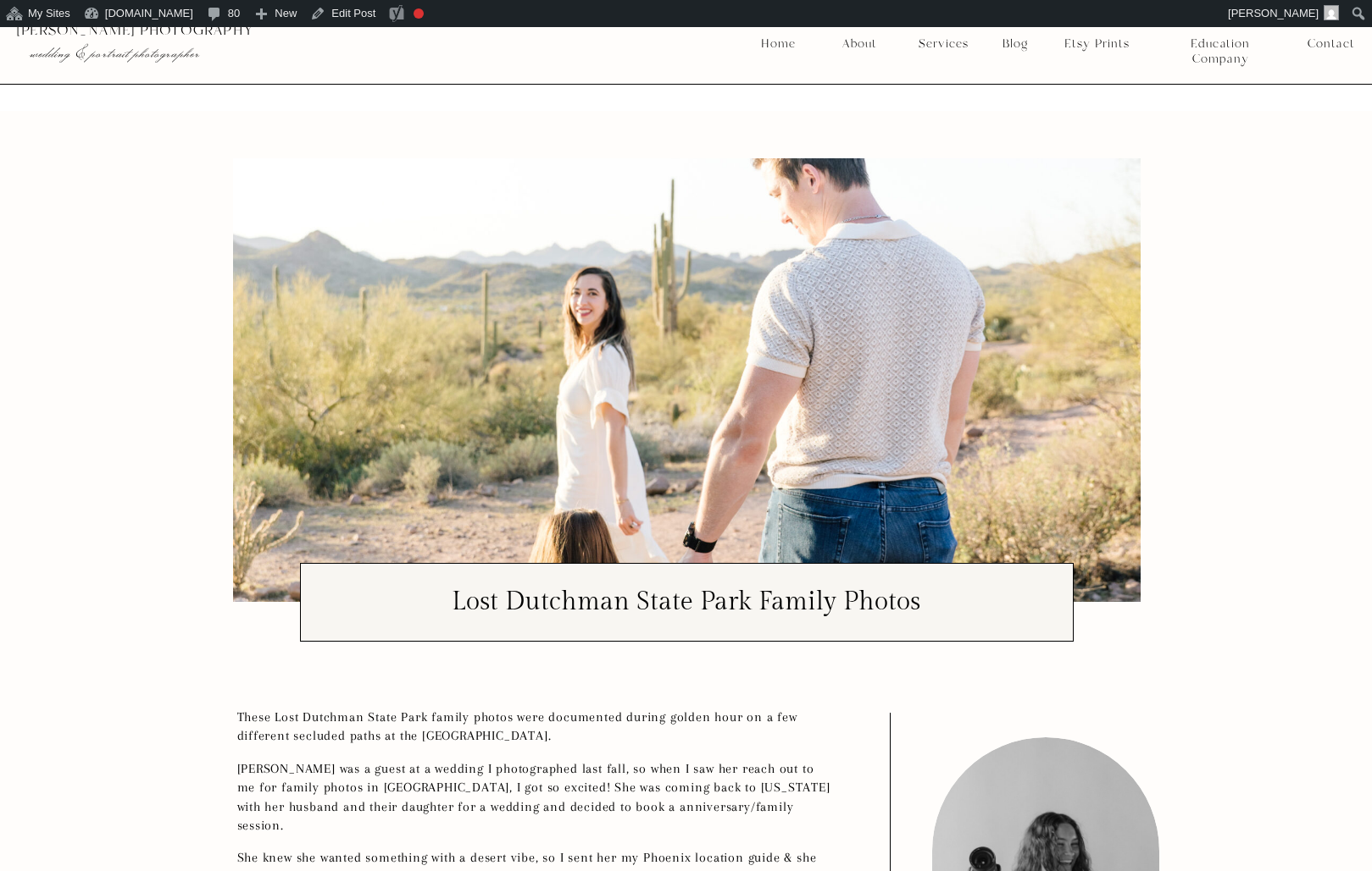
drag, startPoint x: 224, startPoint y: 622, endPoint x: 205, endPoint y: 125, distance: 497.4
